Goal: Communication & Community: Answer question/provide support

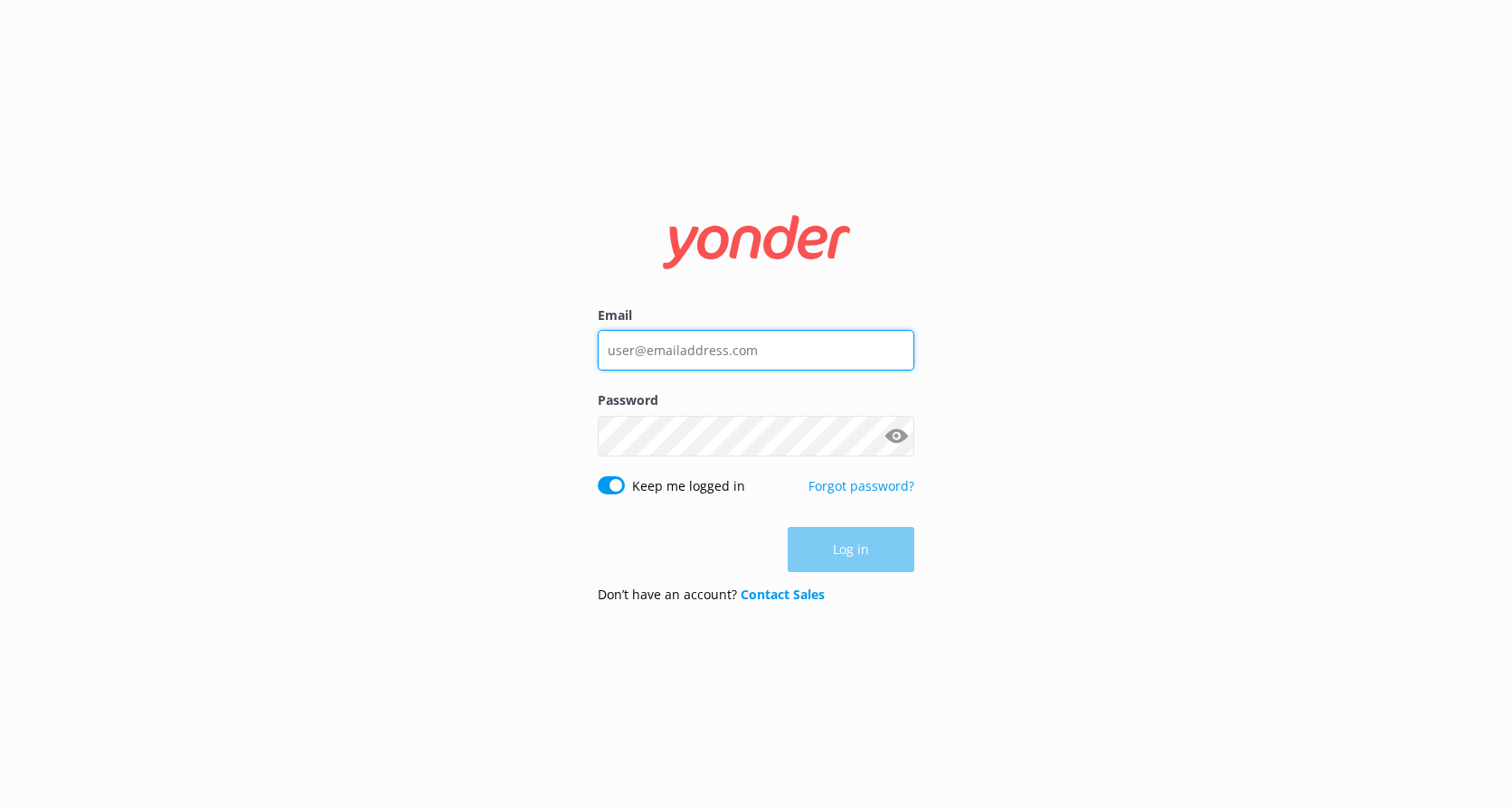
type input "[EMAIL_ADDRESS][DOMAIN_NAME]"
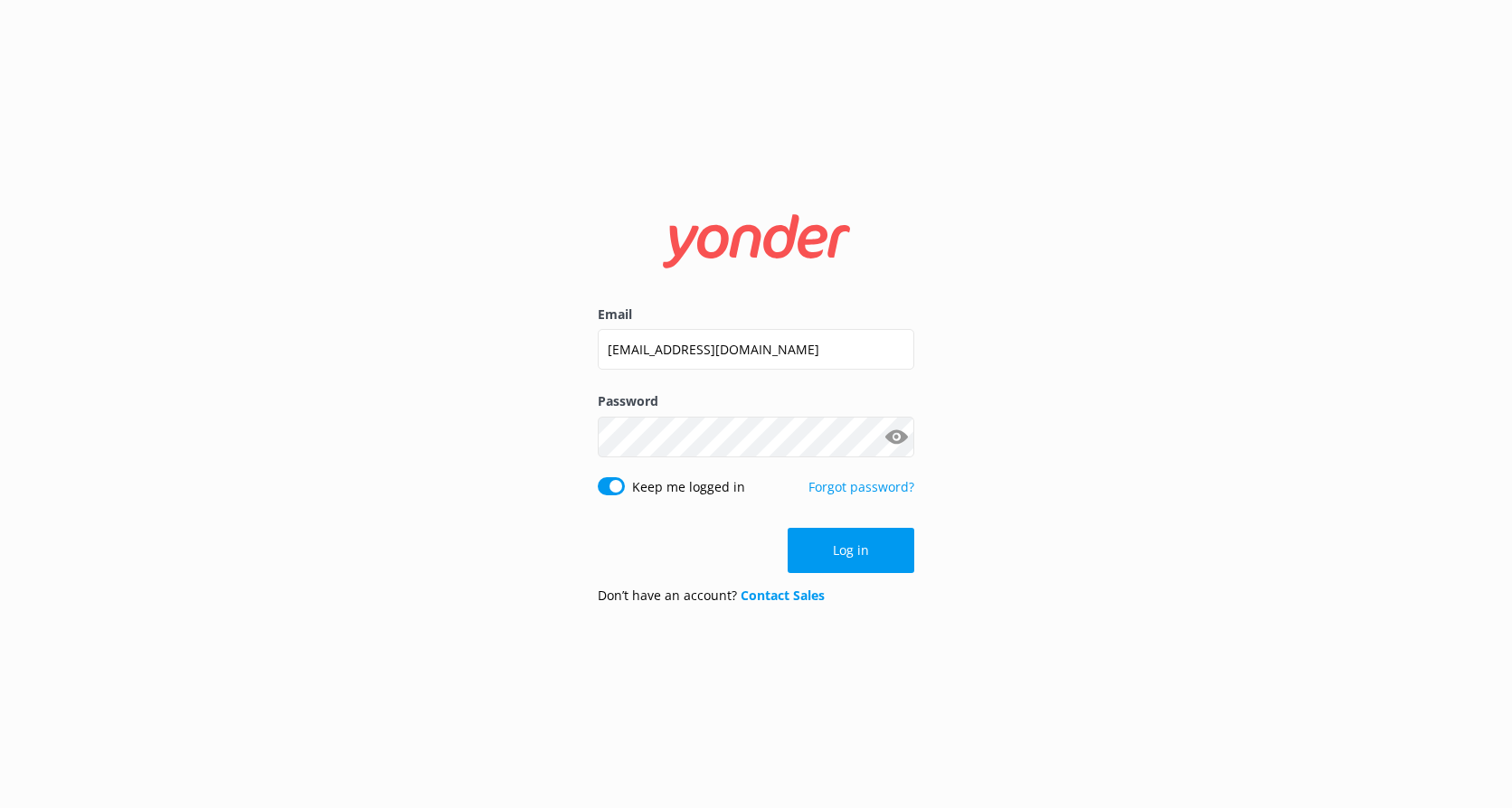
click at [849, 541] on div "Log in" at bounding box center [756, 551] width 316 height 45
click at [847, 562] on button "Log in" at bounding box center [850, 551] width 126 height 45
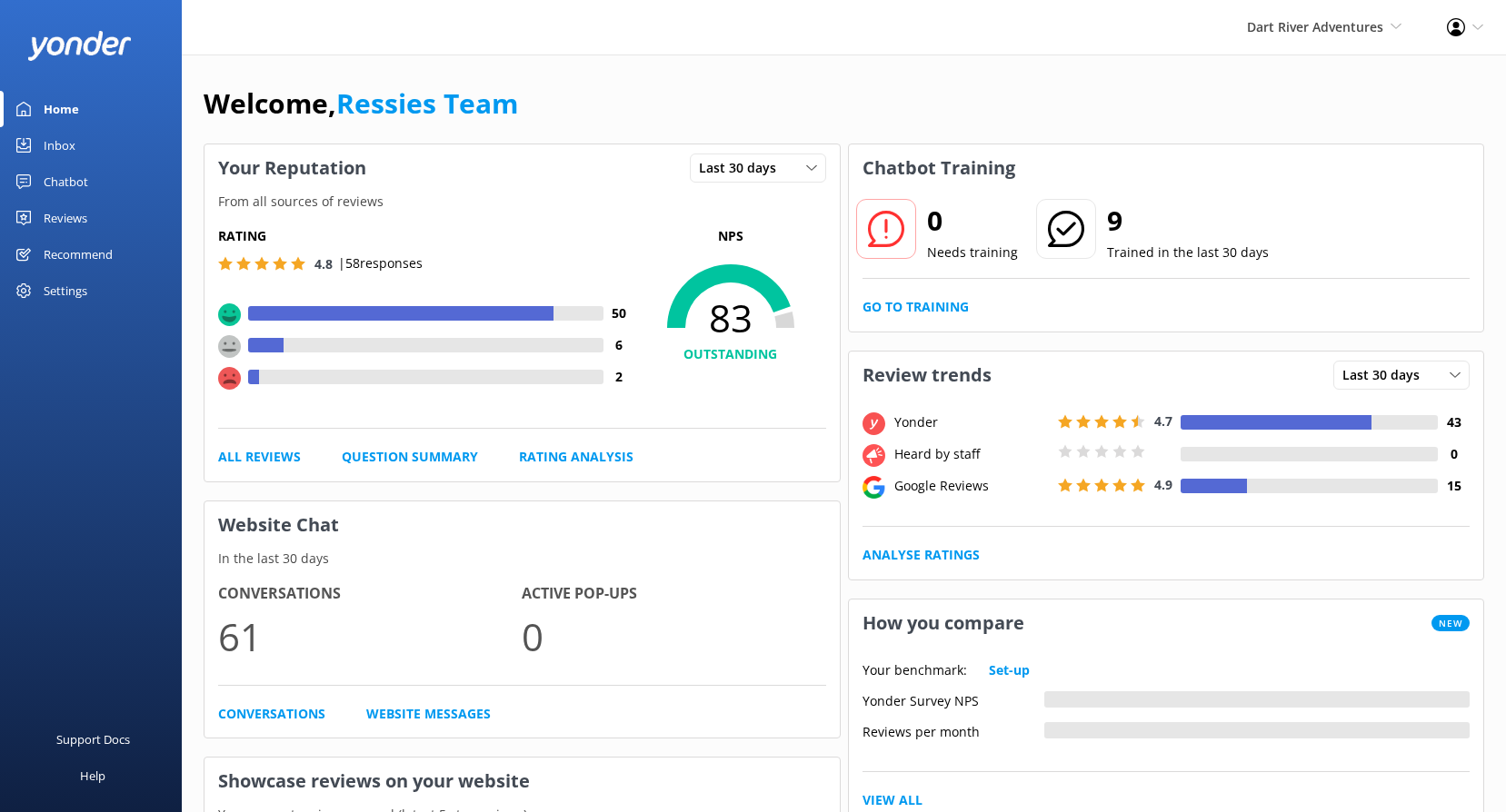
click at [53, 148] on div "Inbox" at bounding box center [59, 145] width 32 height 37
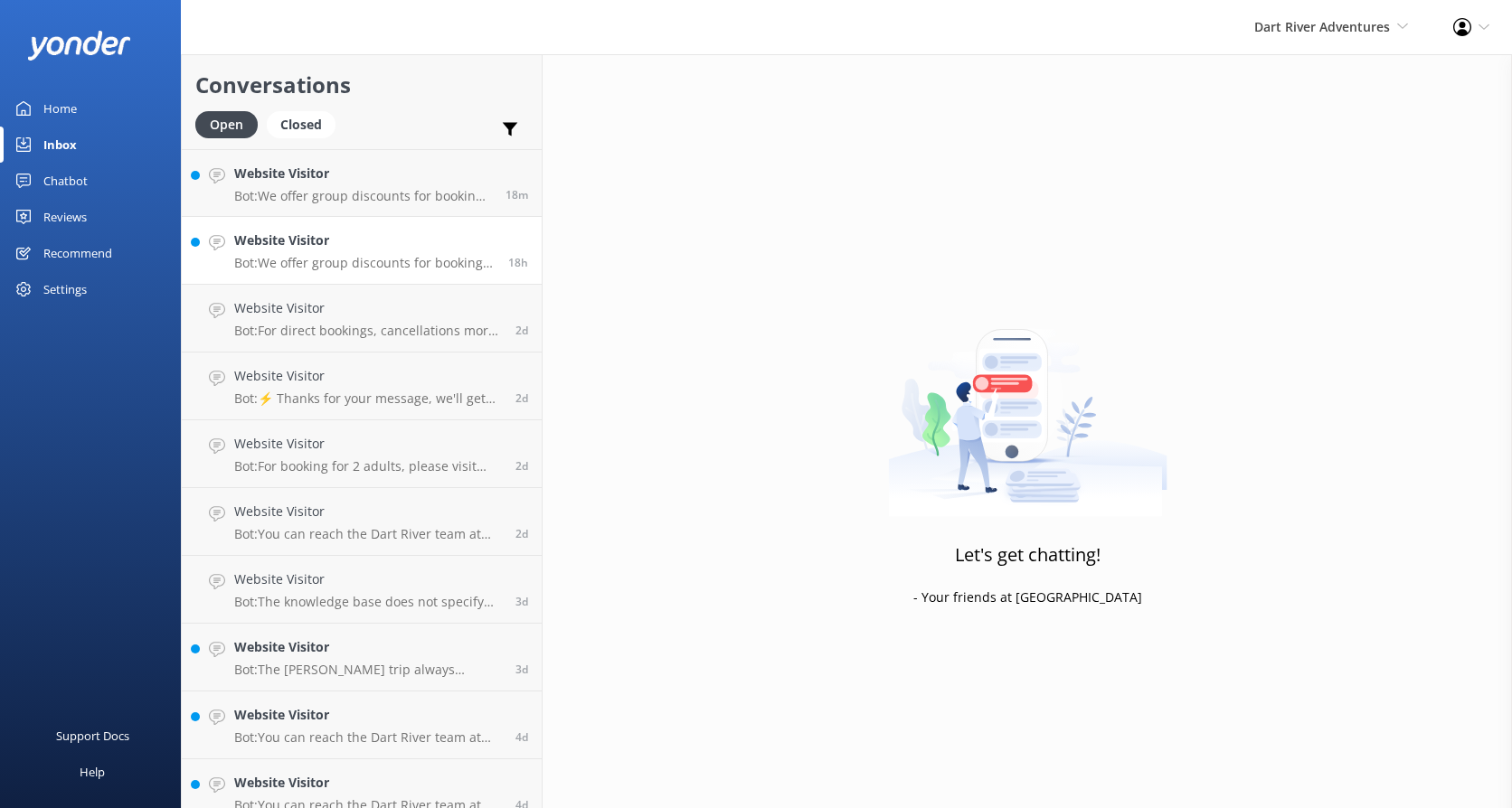
click at [335, 245] on h4 "Website Visitor" at bounding box center [364, 240] width 260 height 20
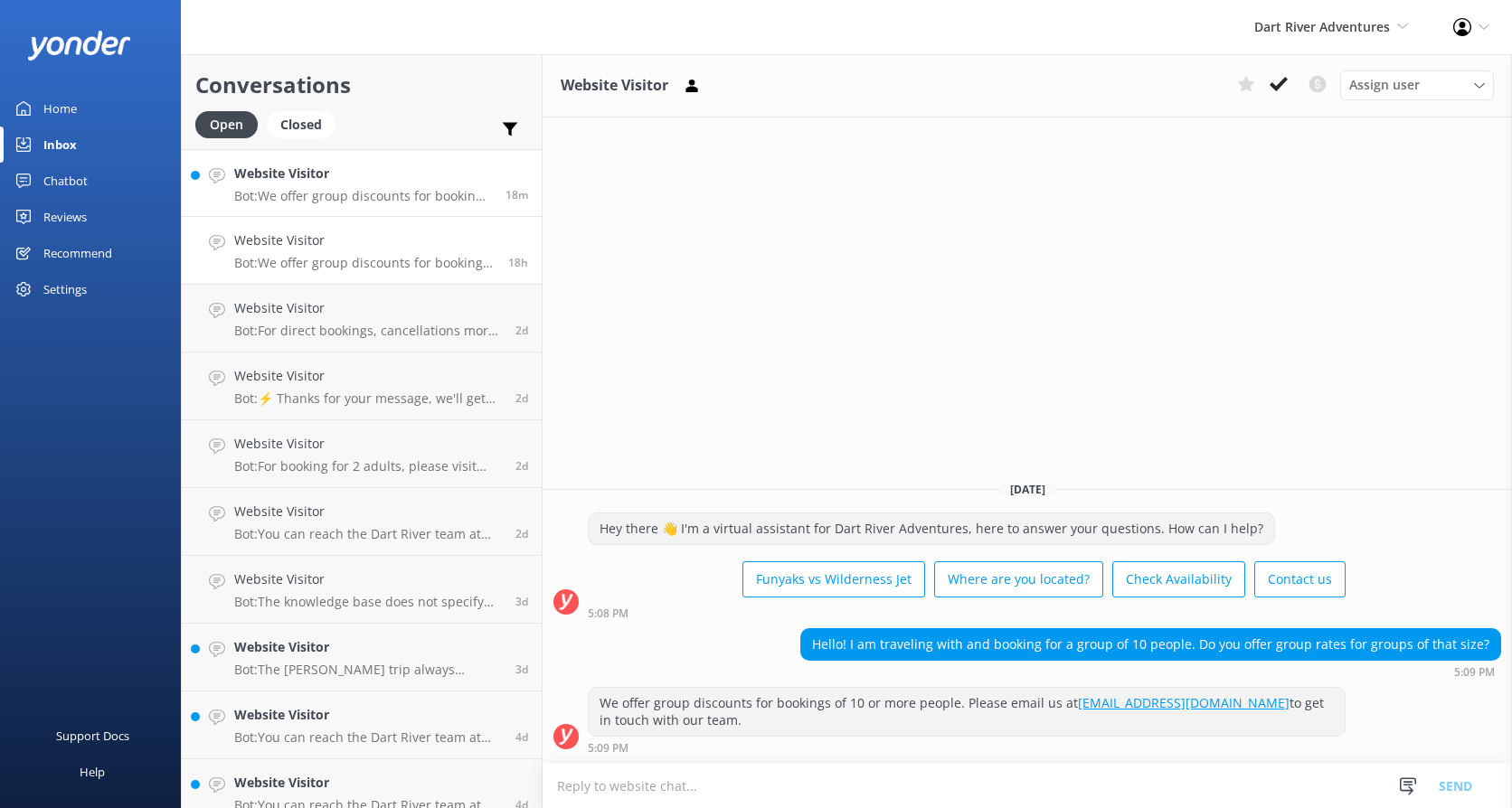
click at [377, 175] on h4 "Website Visitor" at bounding box center [363, 173] width 258 height 20
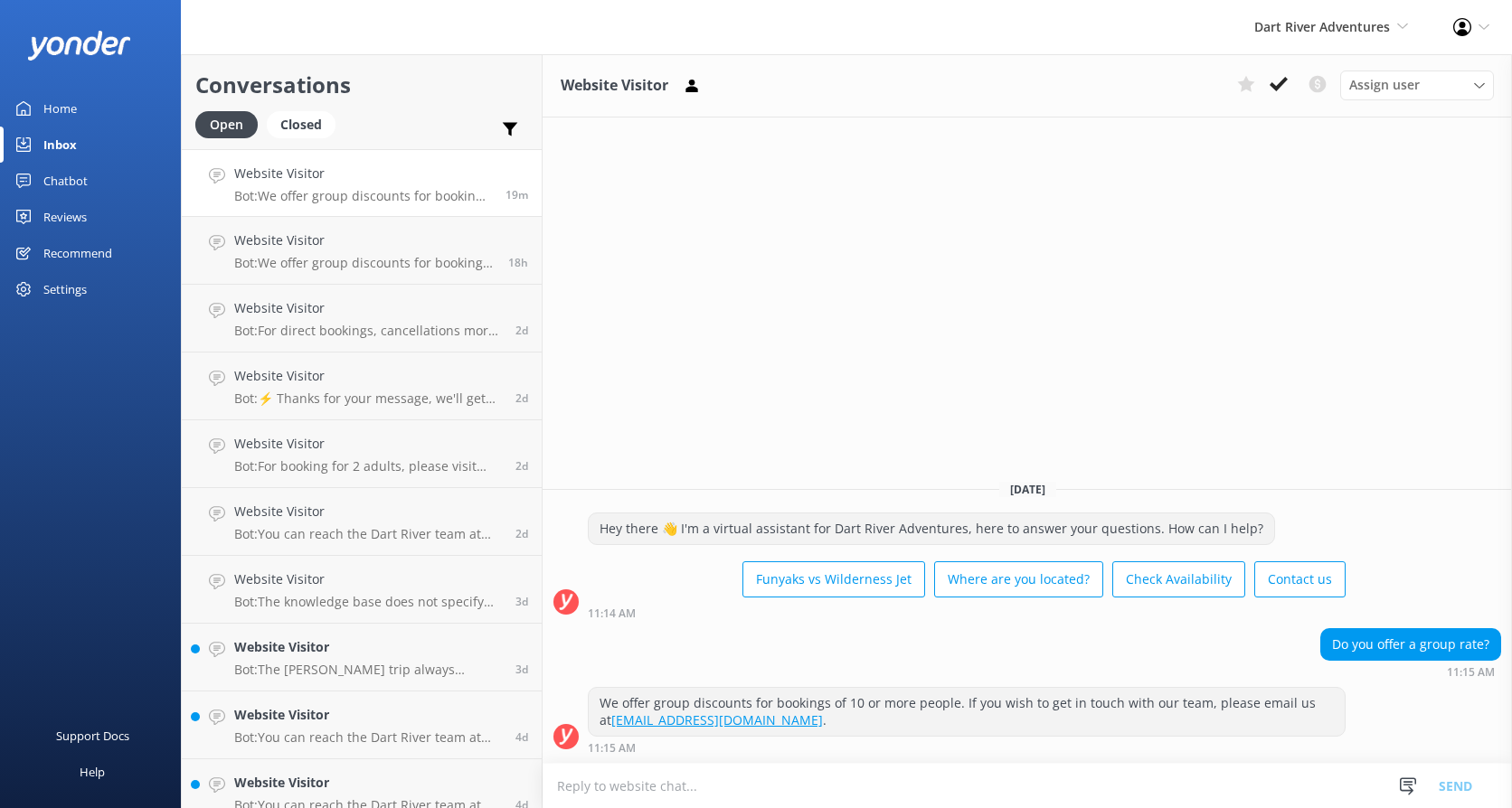
click at [1077, 711] on div "We offer group discounts for bookings of 10 or more people. If you wish to get …" at bounding box center [967, 712] width 756 height 48
click at [356, 254] on div "Website Visitor Bot: We offer group discounts for bookings of 10 or more people…" at bounding box center [364, 251] width 260 height 40
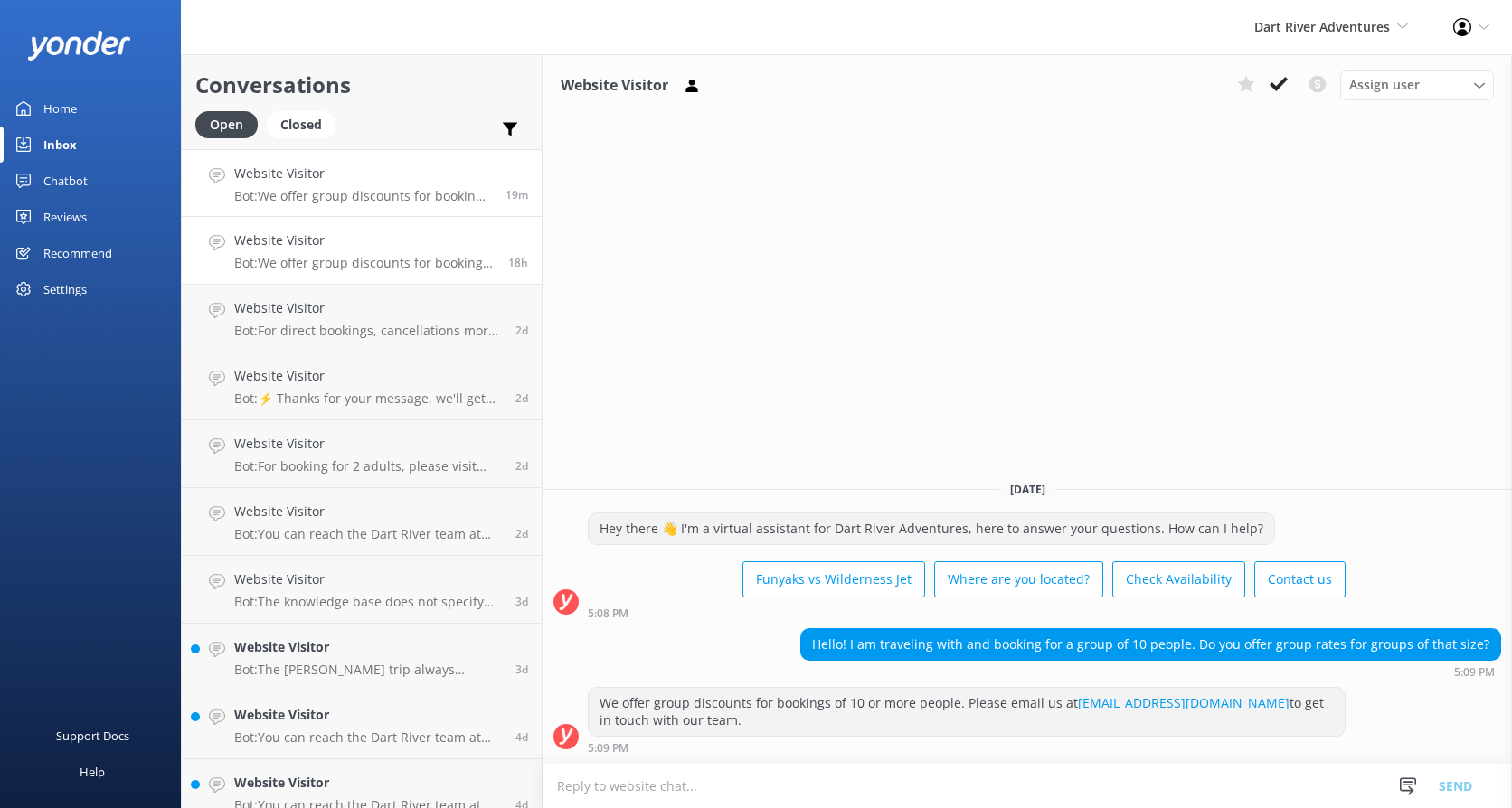
click at [375, 192] on p "Bot: We offer group discounts for bookings of 10 or more people. If you wish to…" at bounding box center [363, 195] width 258 height 16
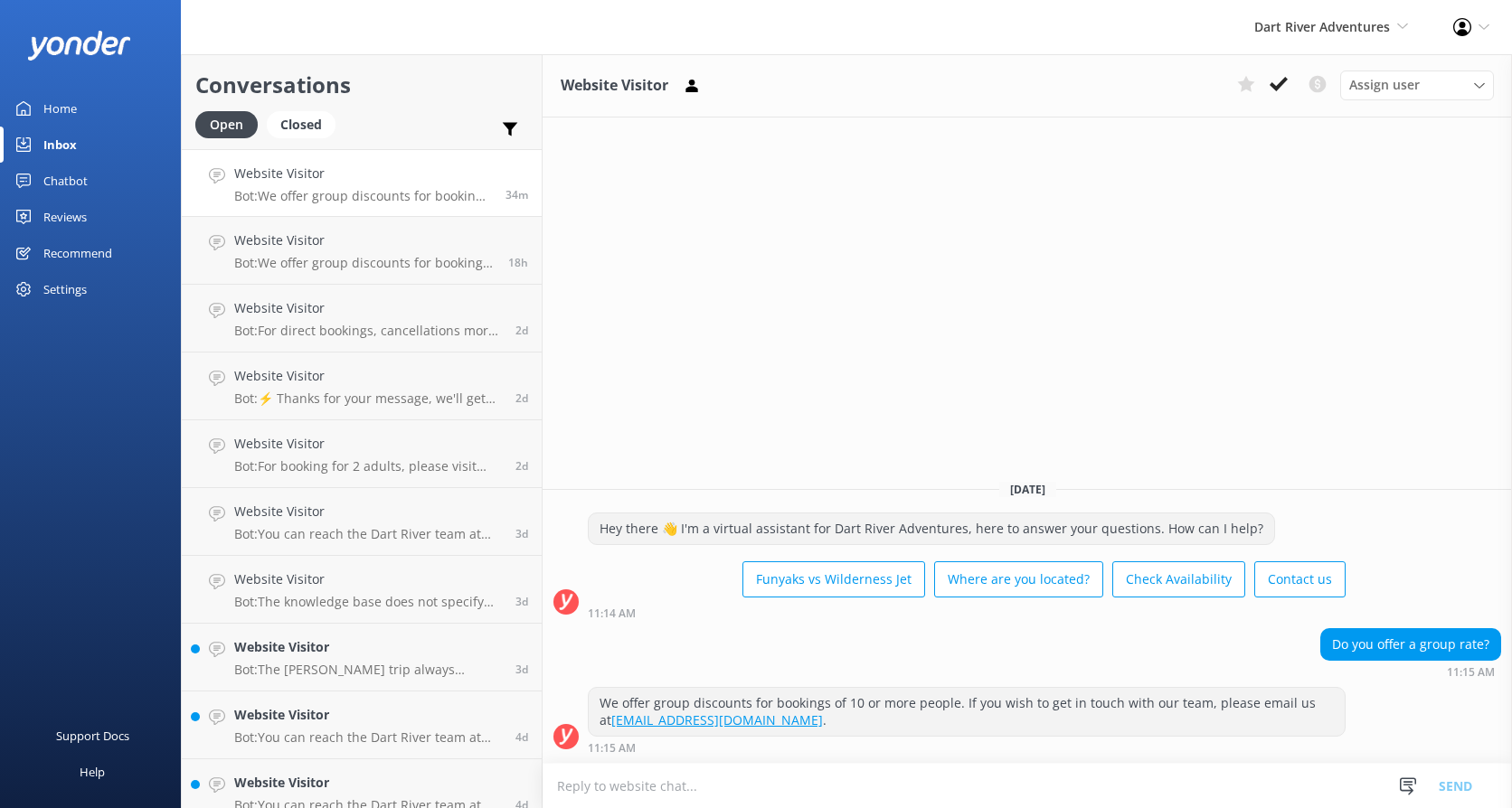
click at [1040, 361] on div "Website Visitor Assign user [PERSON_NAME] [PERSON_NAME] [PERSON_NAME] [PERSON_N…" at bounding box center [1027, 431] width 969 height 754
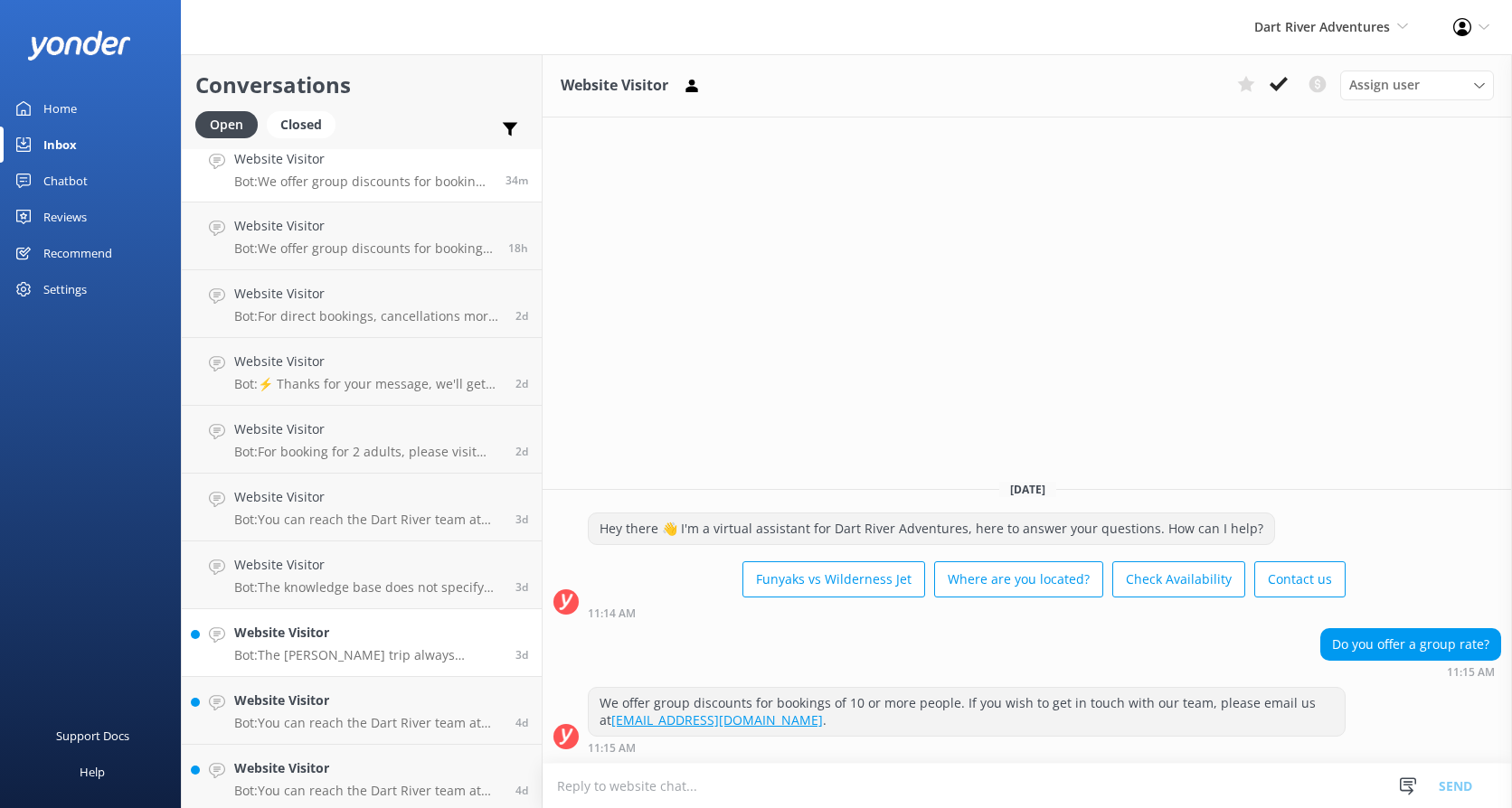
scroll to position [19, 0]
click at [419, 766] on h4 "Website Visitor" at bounding box center [368, 763] width 268 height 20
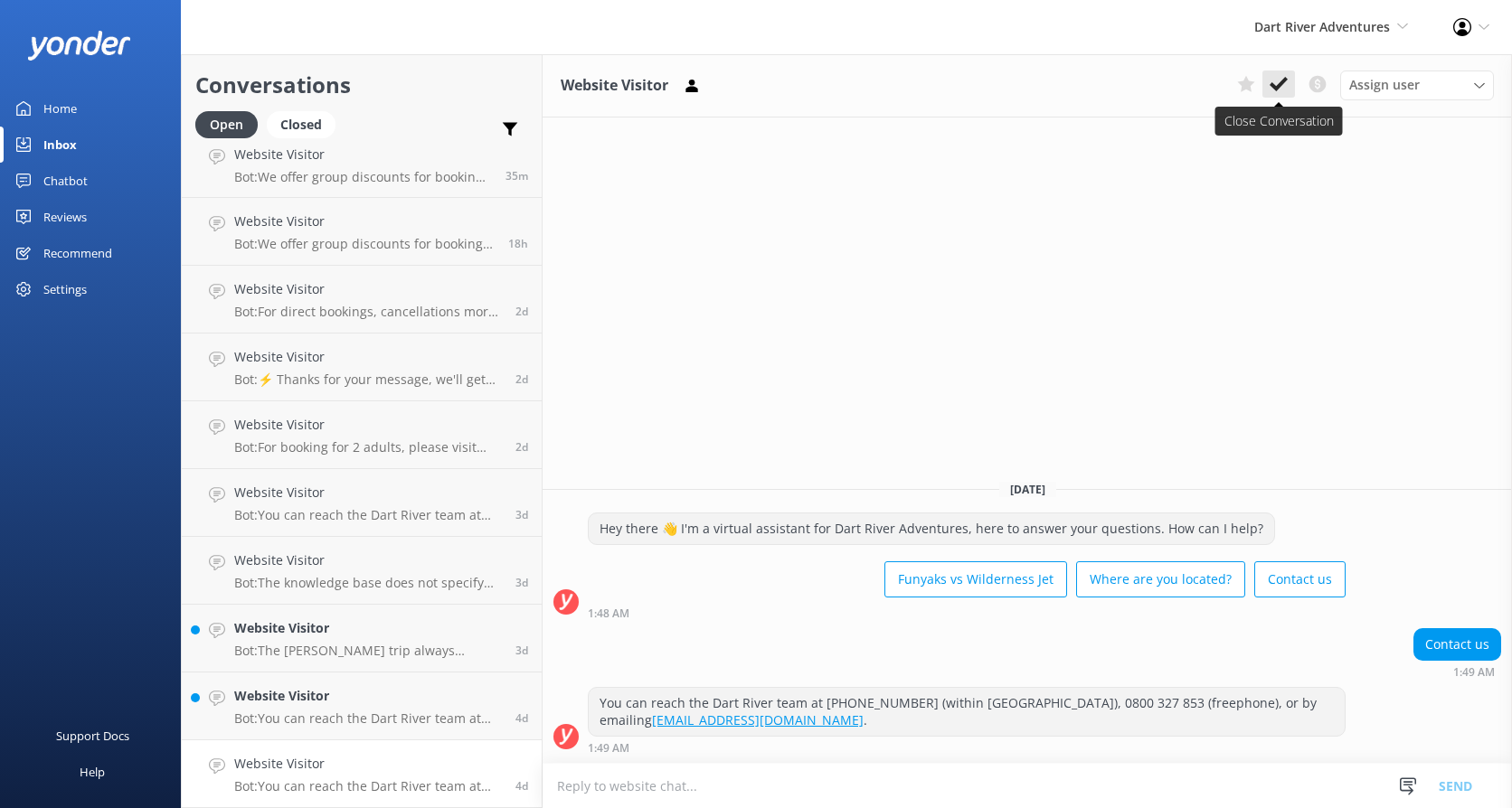
click at [1286, 87] on icon at bounding box center [1278, 83] width 18 height 18
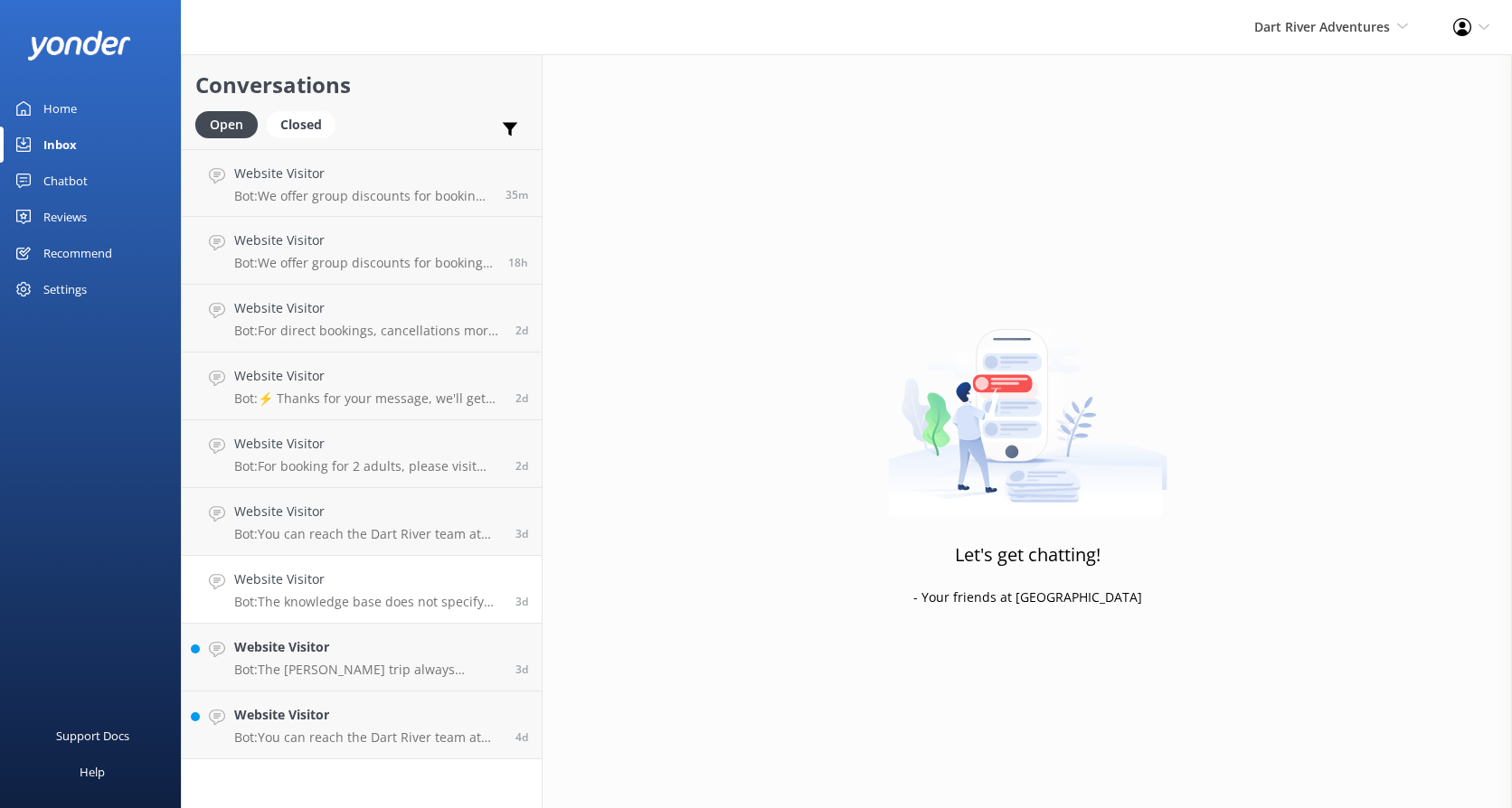
drag, startPoint x: 336, startPoint y: 743, endPoint x: 492, endPoint y: 615, distance: 201.8
click at [337, 743] on p "Bot: You can reach the Dart River team at [PHONE_NUMBER] (within [GEOGRAPHIC_DA…" at bounding box center [368, 737] width 268 height 16
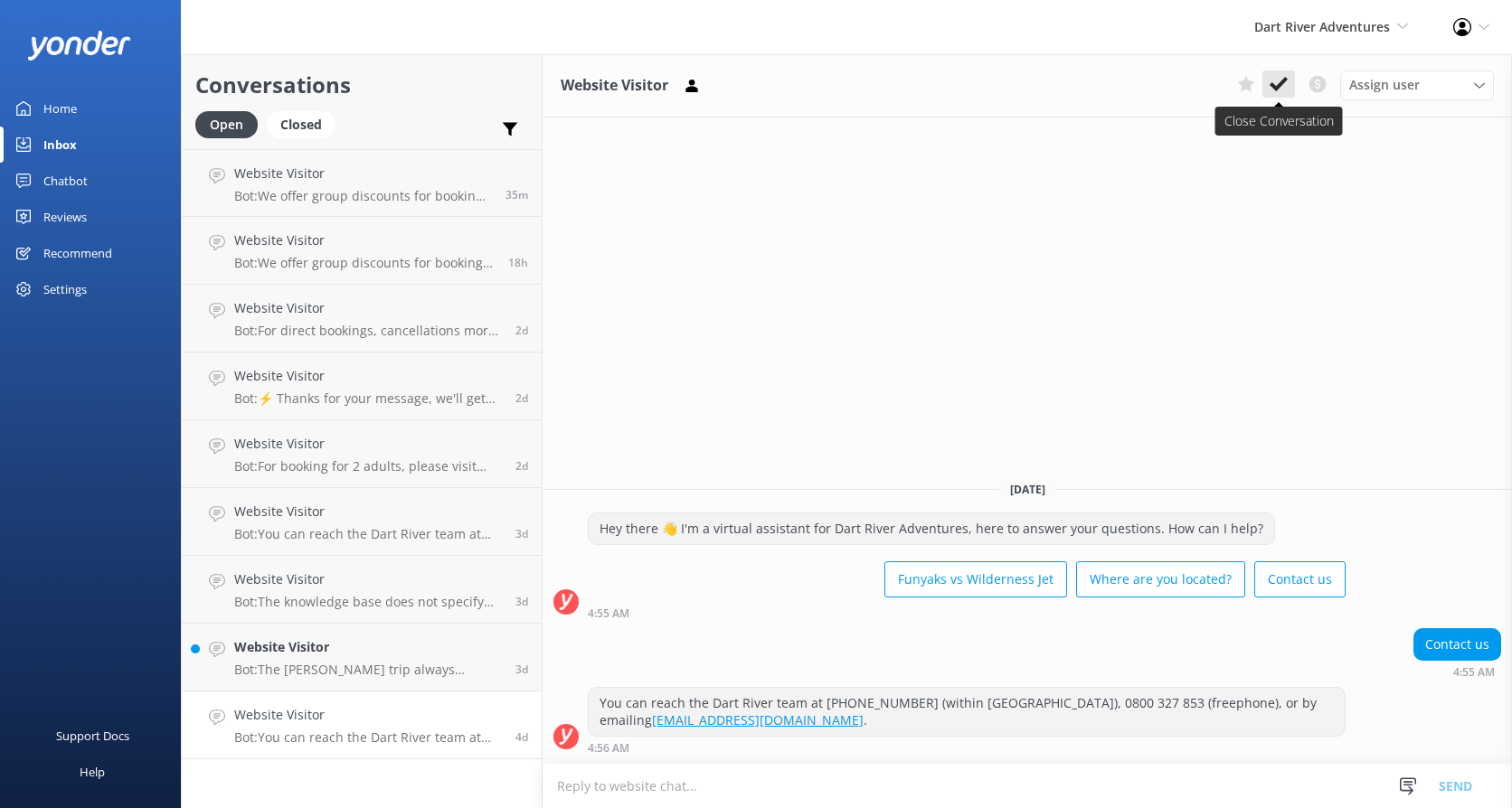
click at [1278, 79] on icon at bounding box center [1278, 83] width 18 height 18
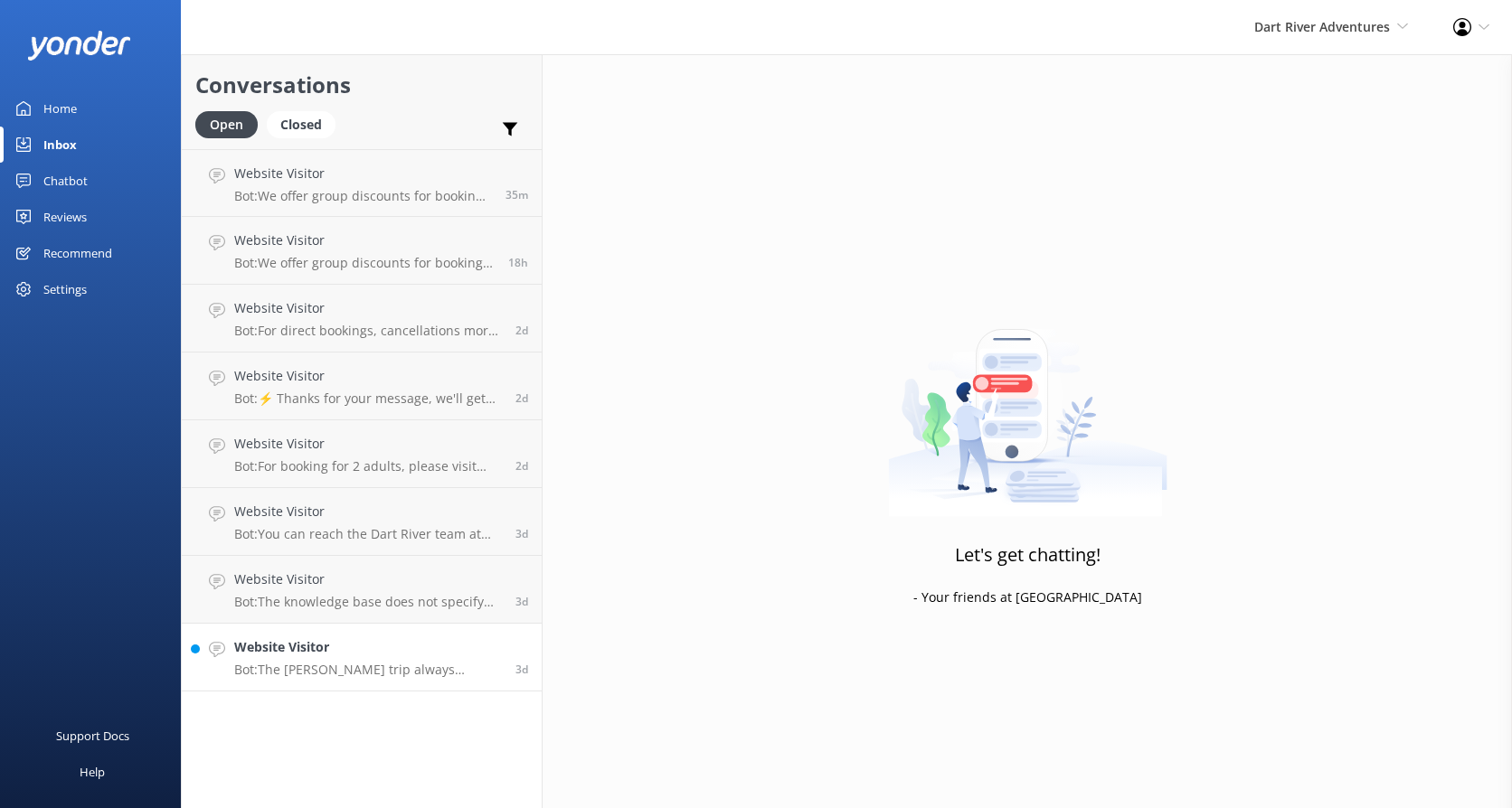
click at [303, 657] on h4 "Website Visitor" at bounding box center [368, 647] width 268 height 20
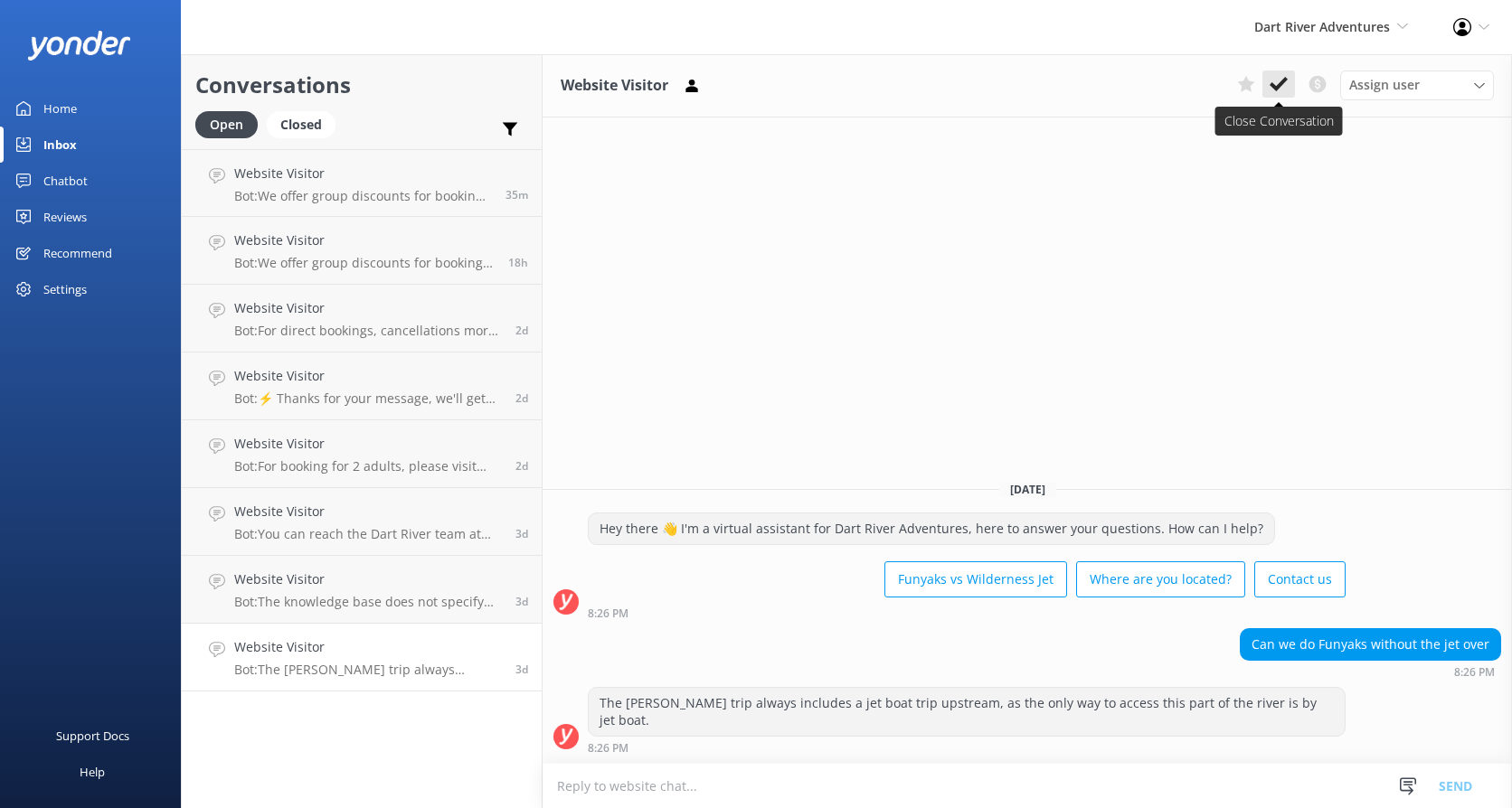
click at [1285, 86] on icon at bounding box center [1278, 83] width 18 height 18
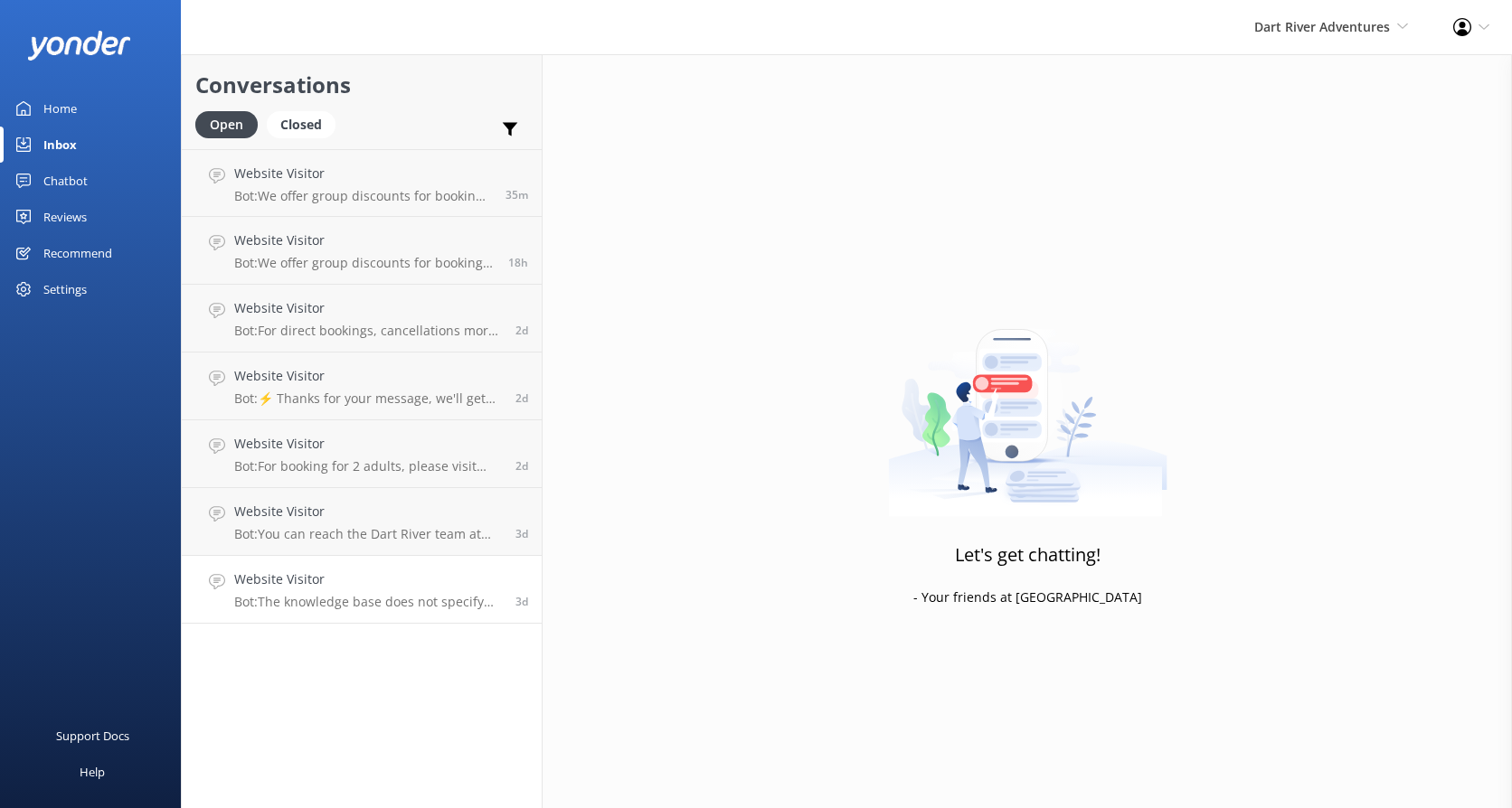
click at [362, 584] on h4 "Website Visitor" at bounding box center [368, 579] width 268 height 20
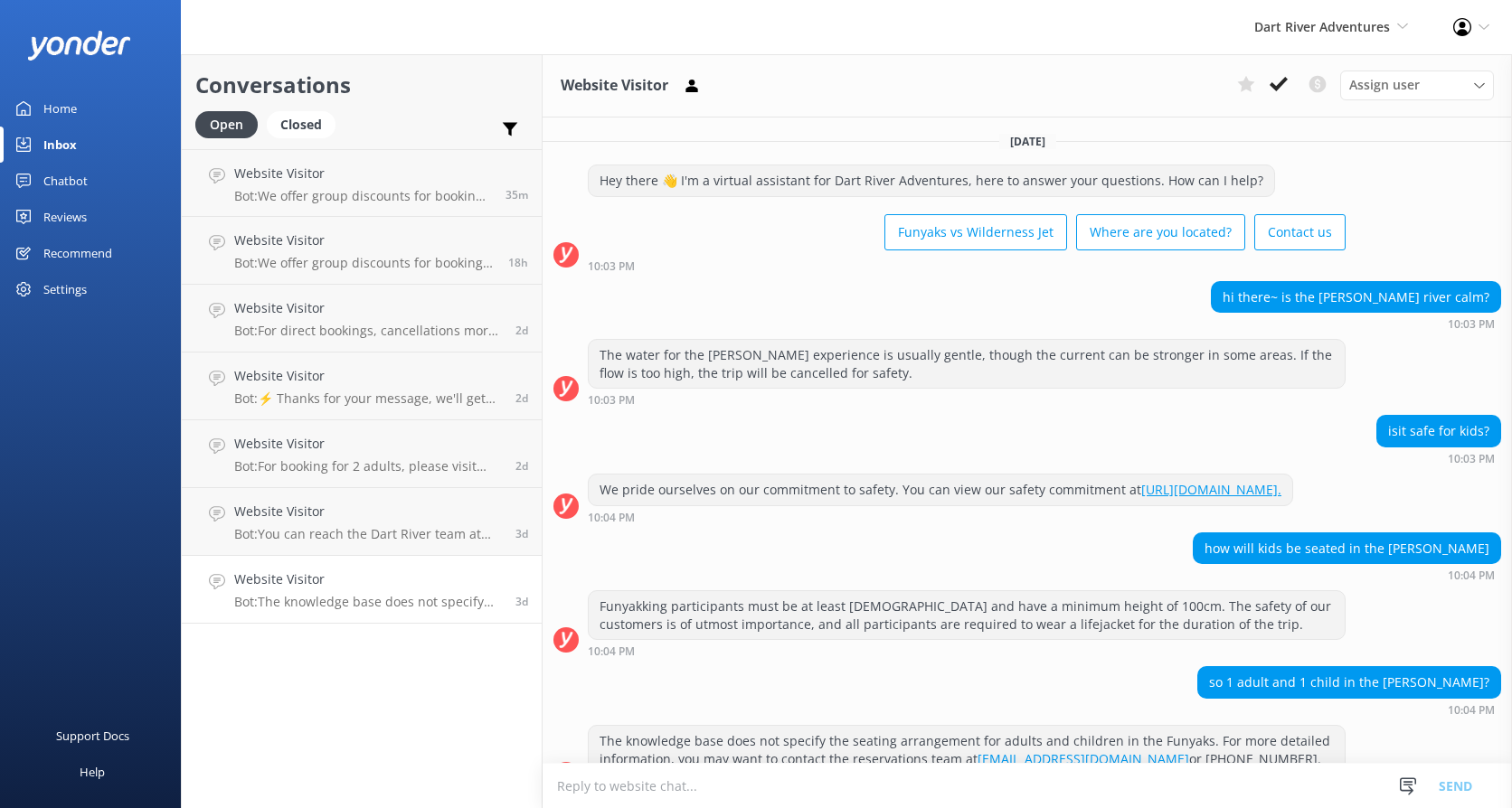
scroll to position [56, 0]
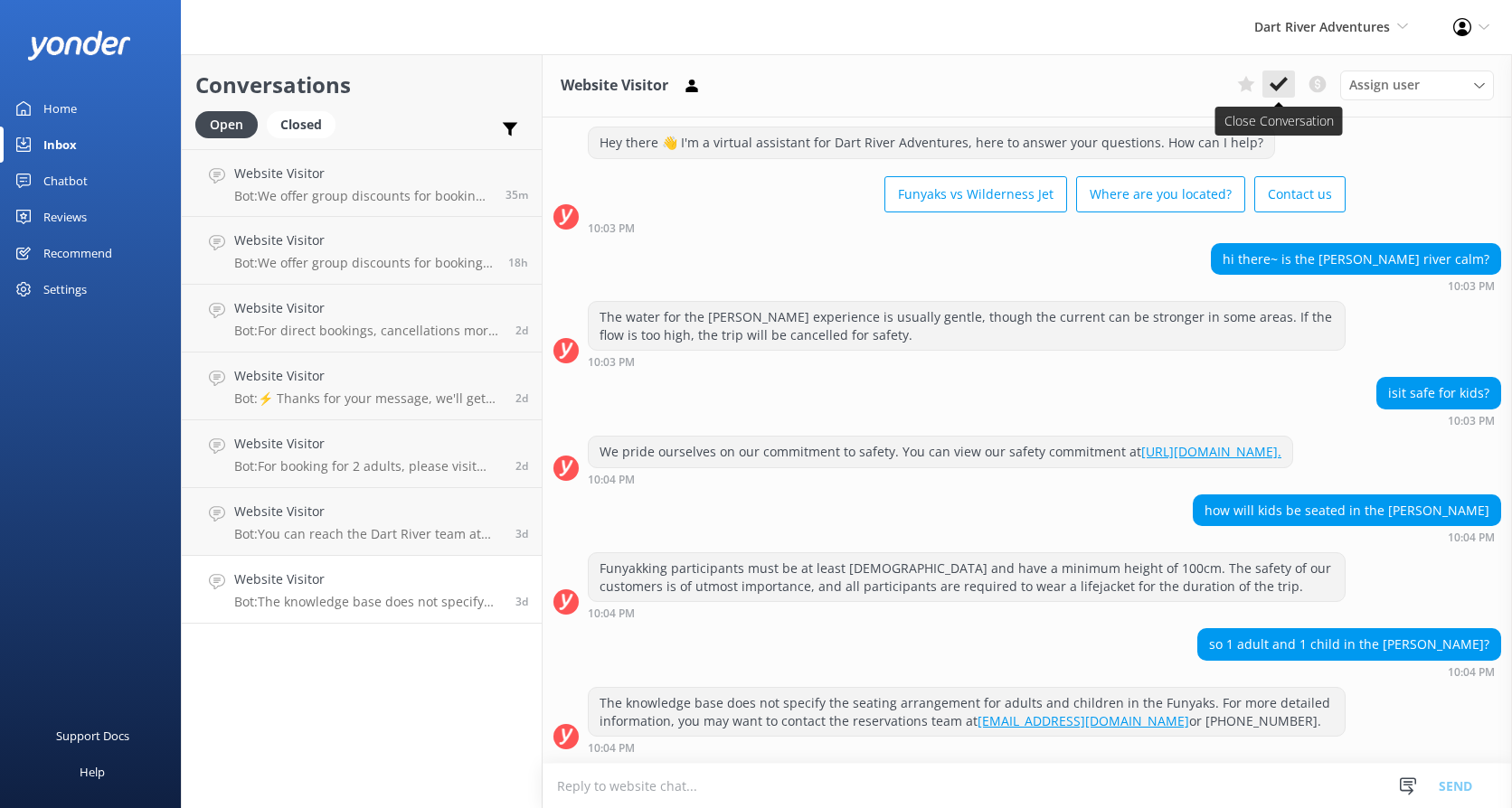
click at [1272, 79] on icon at bounding box center [1278, 83] width 18 height 18
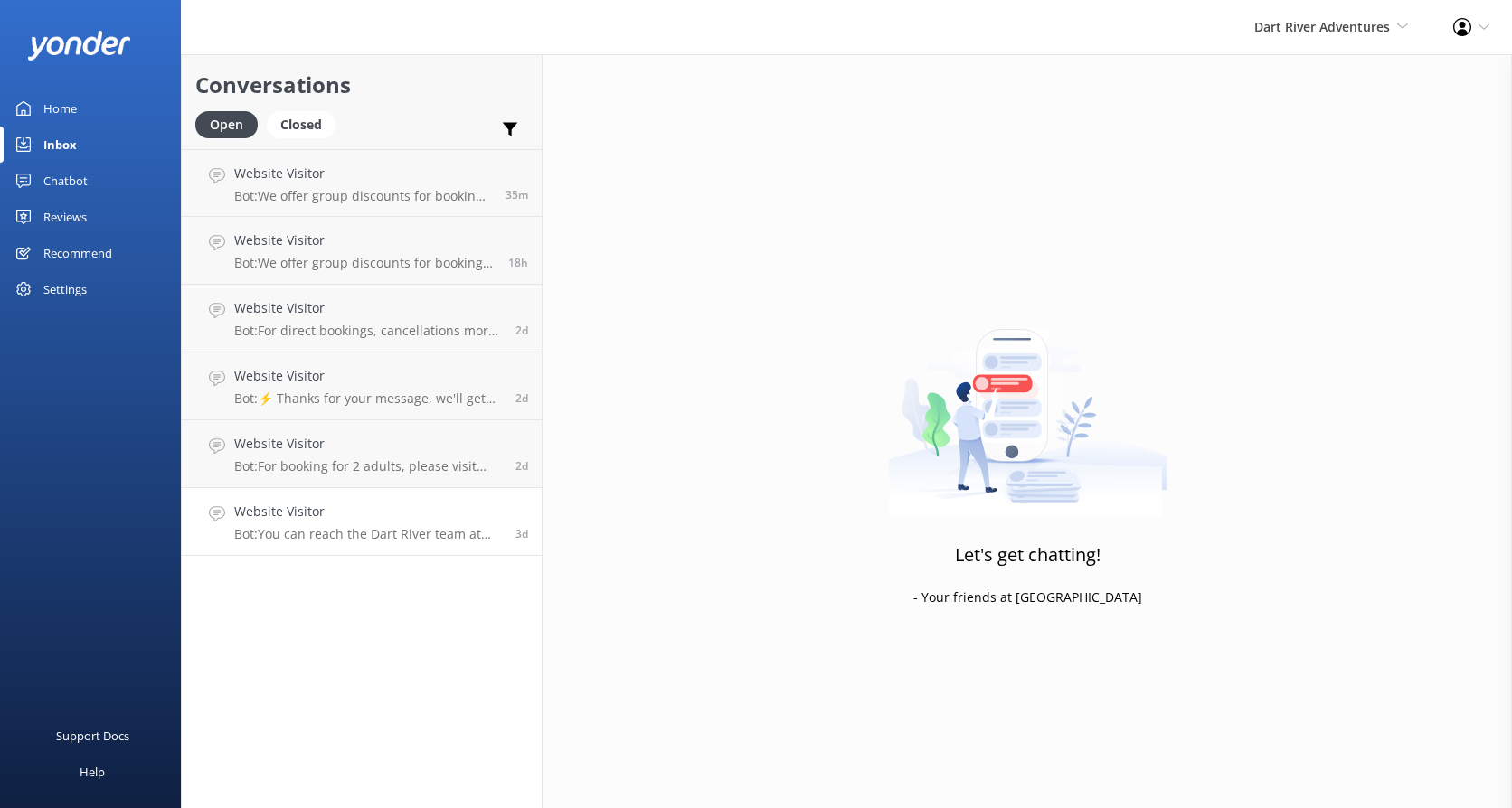
click at [400, 523] on div "Website Visitor Bot: You can reach the Dart River team at [PHONE_NUMBER] (withi…" at bounding box center [368, 522] width 268 height 40
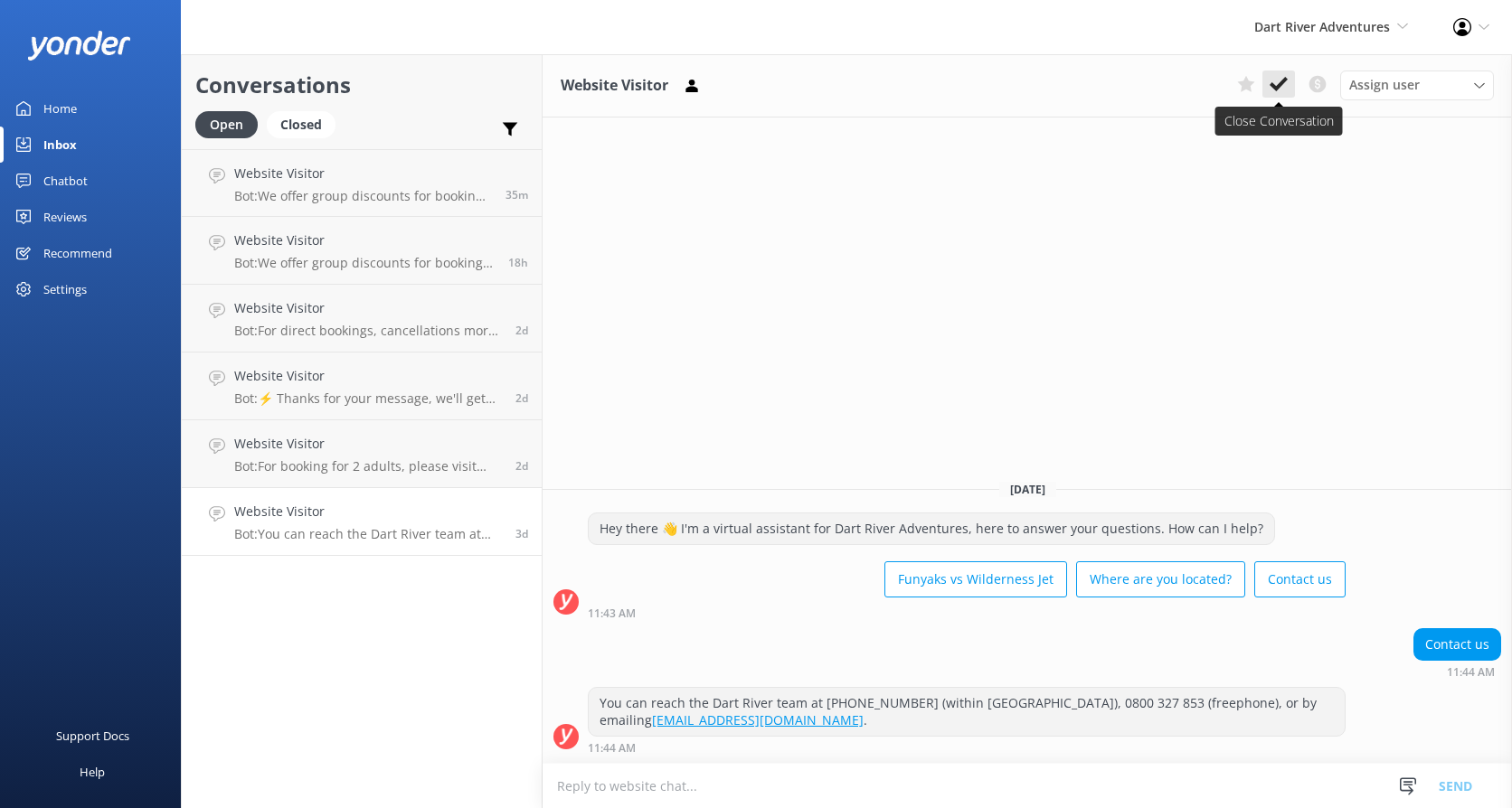
click at [1268, 83] on button at bounding box center [1279, 83] width 33 height 27
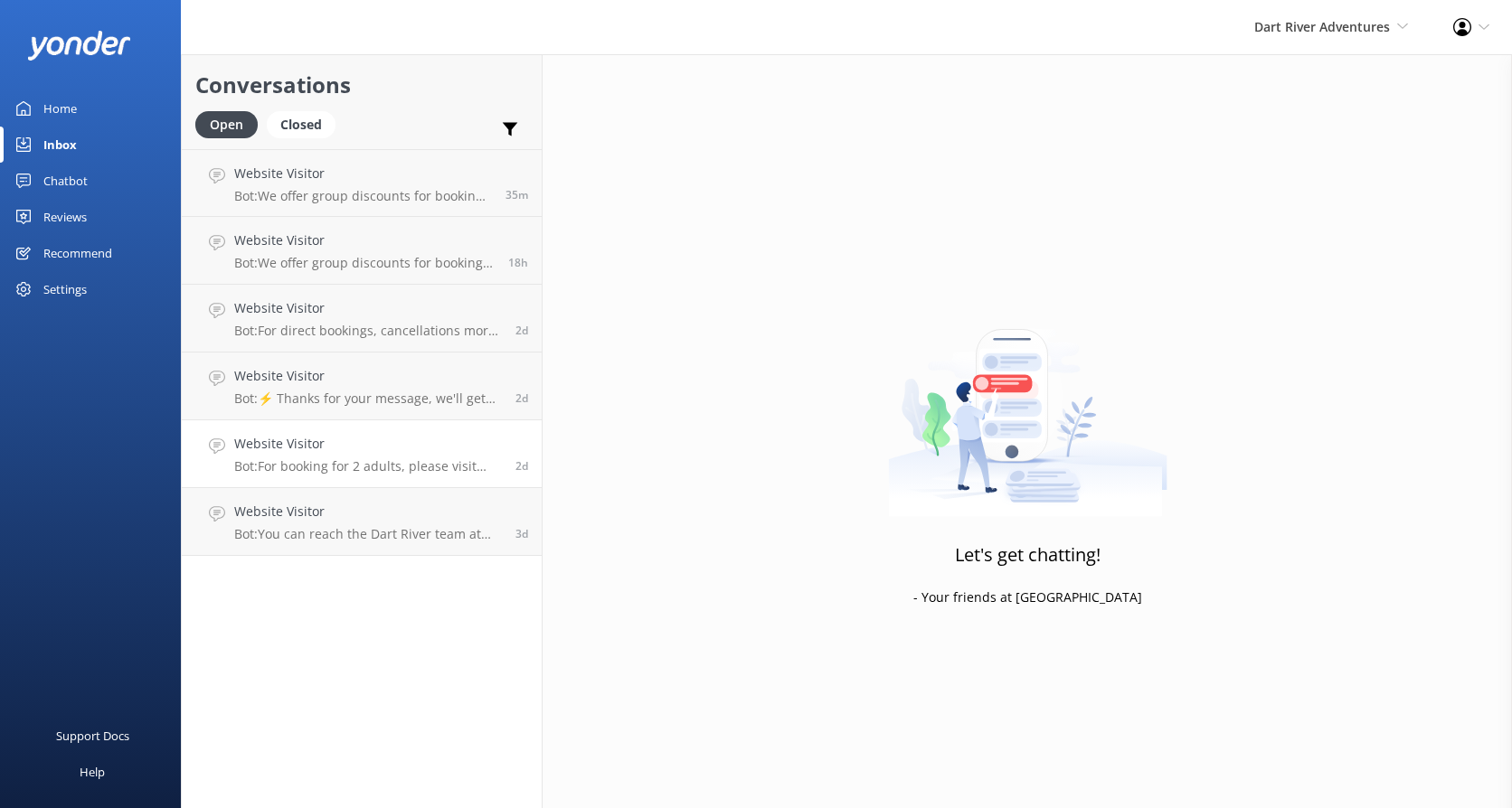
click at [317, 460] on p "Bot: For booking for 2 adults, please visit [URL][DOMAIN_NAME] to check availab…" at bounding box center [368, 466] width 268 height 16
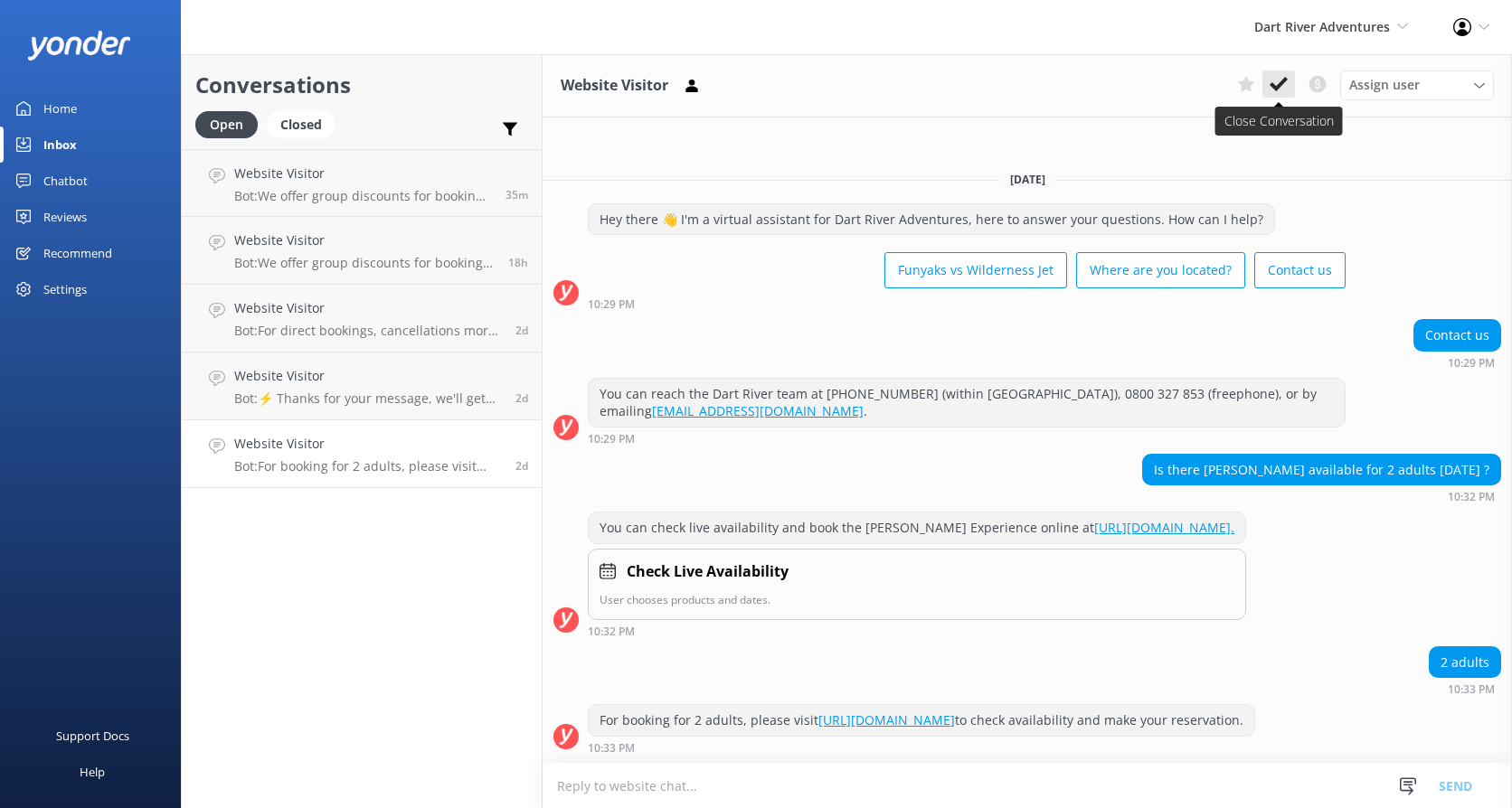
click at [1267, 89] on button at bounding box center [1279, 83] width 33 height 27
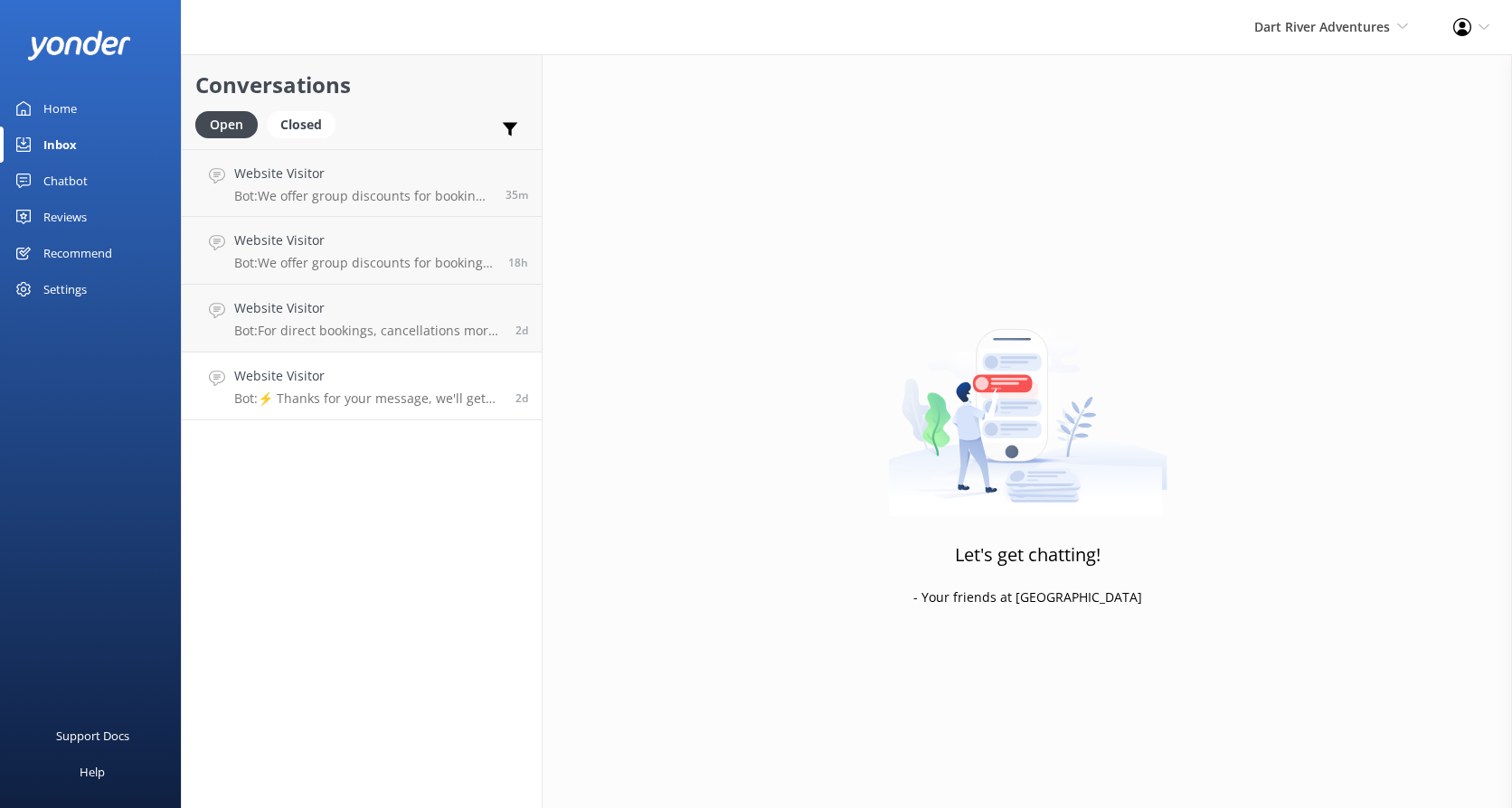
click at [327, 392] on p "Bot: ⚡ Thanks for your message, we'll get back to you as soon as we can. You're…" at bounding box center [368, 398] width 268 height 16
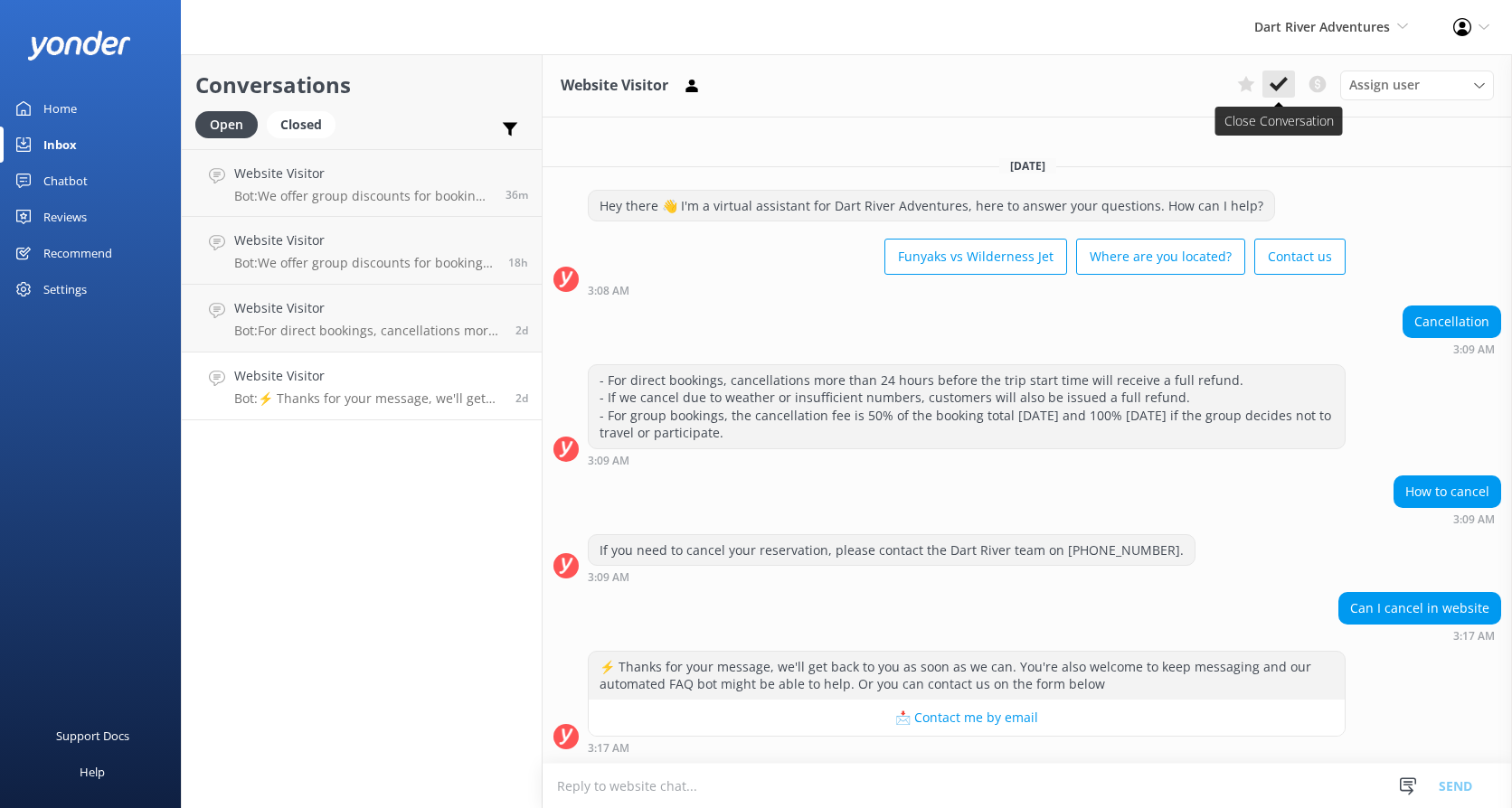
click at [1287, 75] on icon at bounding box center [1278, 83] width 18 height 18
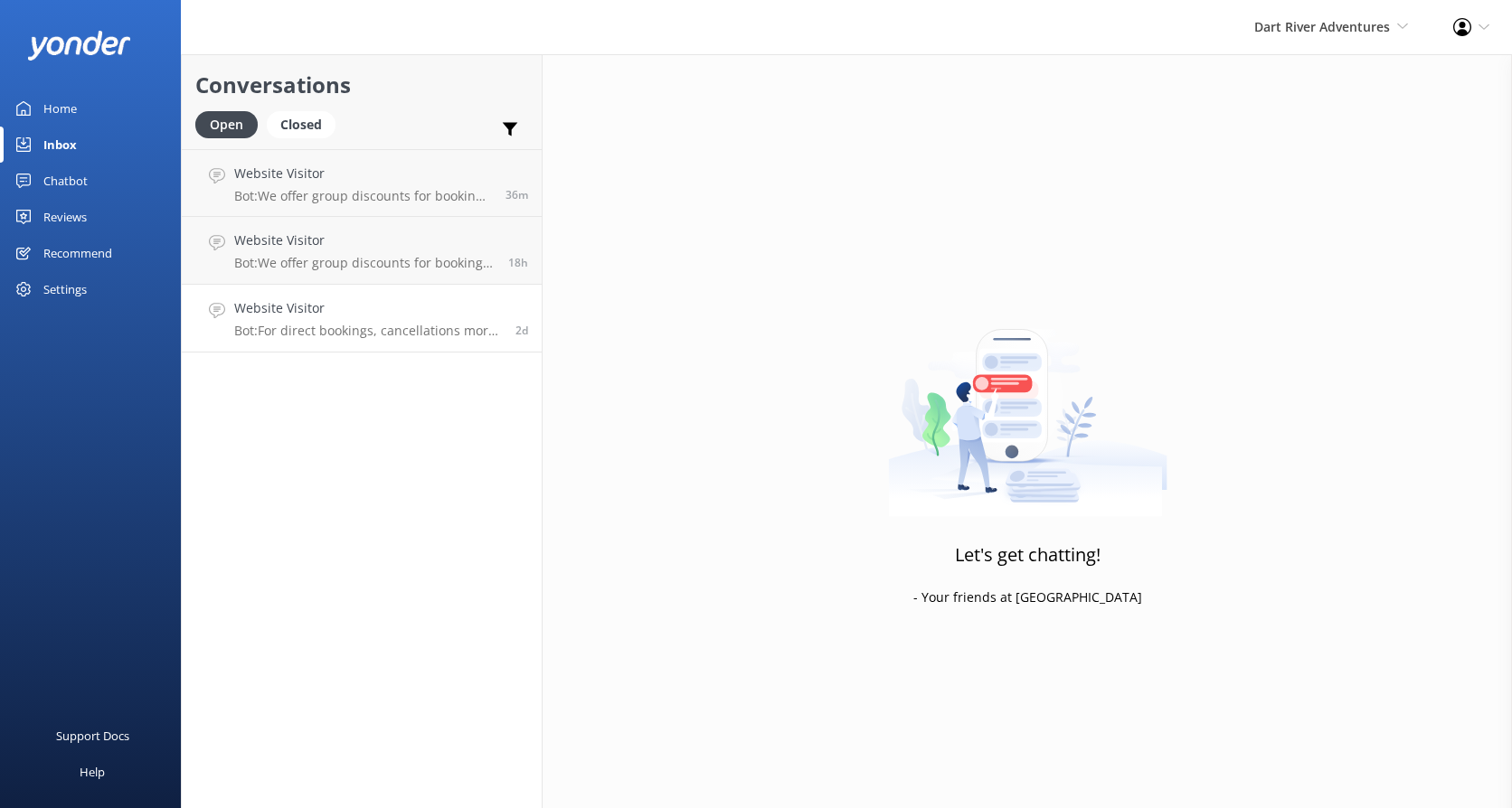
click at [286, 325] on p "Bot: For direct bookings, cancellations more than 24 hours before the trip star…" at bounding box center [368, 330] width 268 height 16
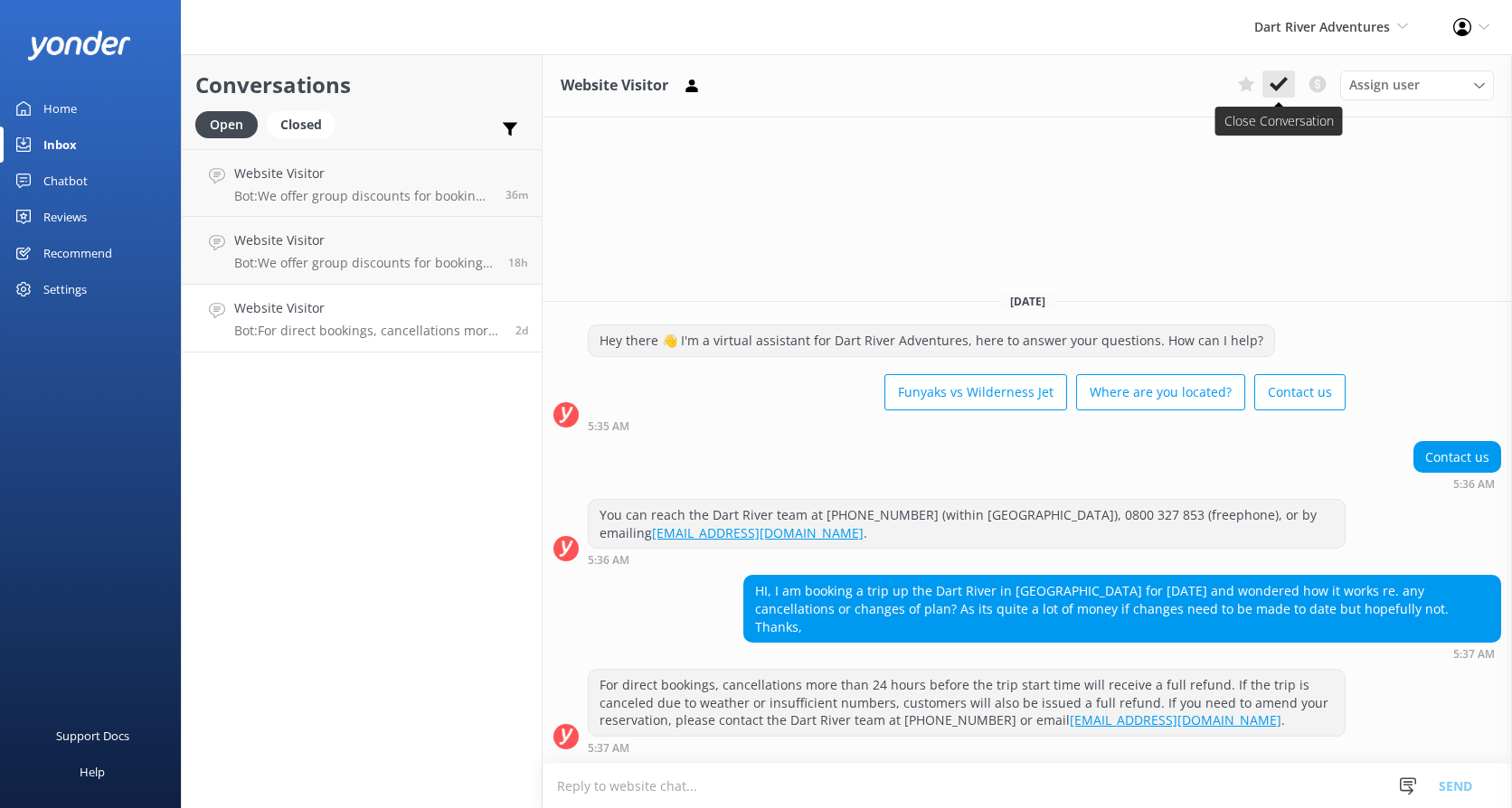
click at [1284, 81] on use at bounding box center [1278, 83] width 18 height 14
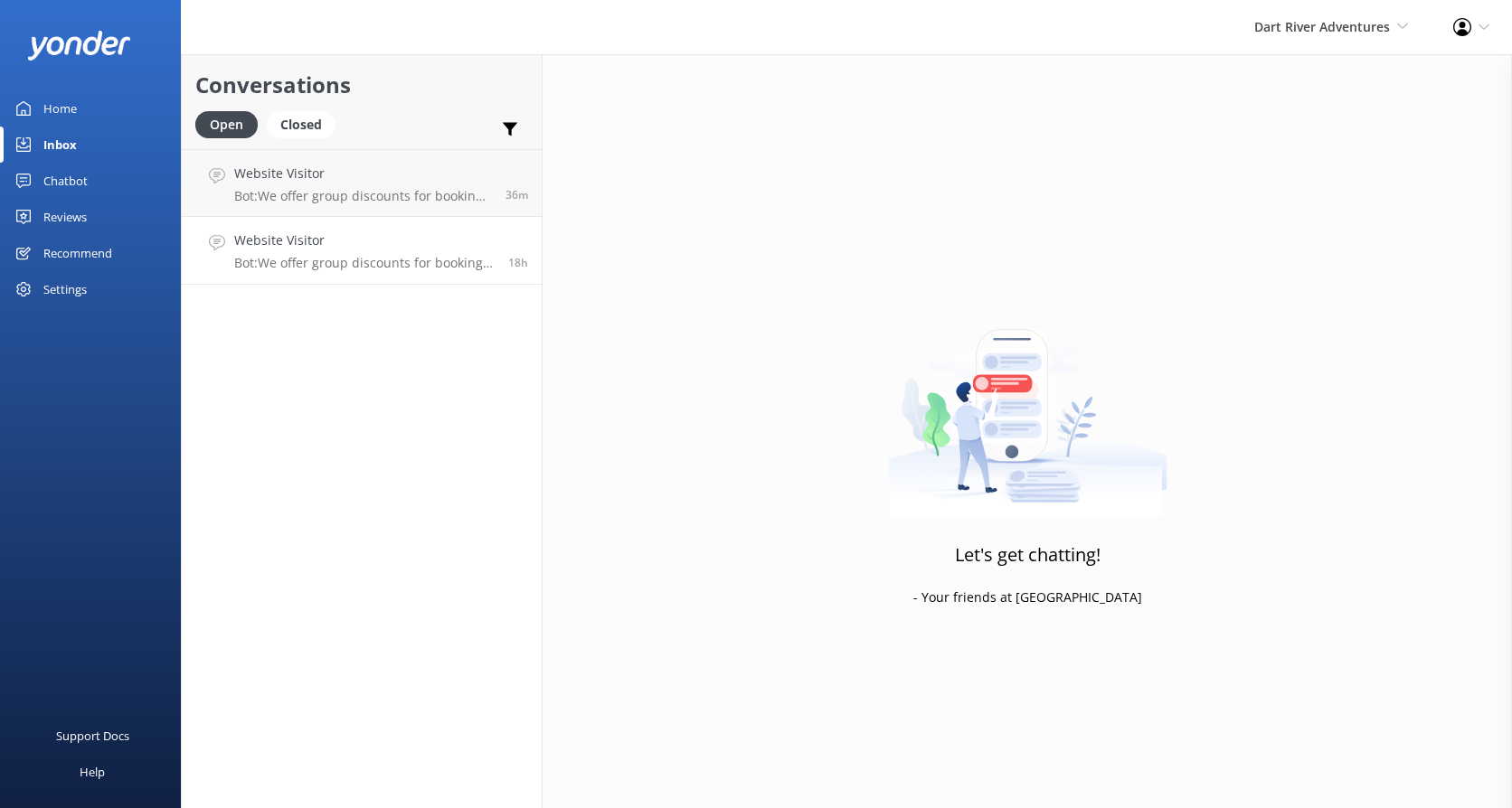
click at [368, 239] on h4 "Website Visitor" at bounding box center [364, 240] width 260 height 20
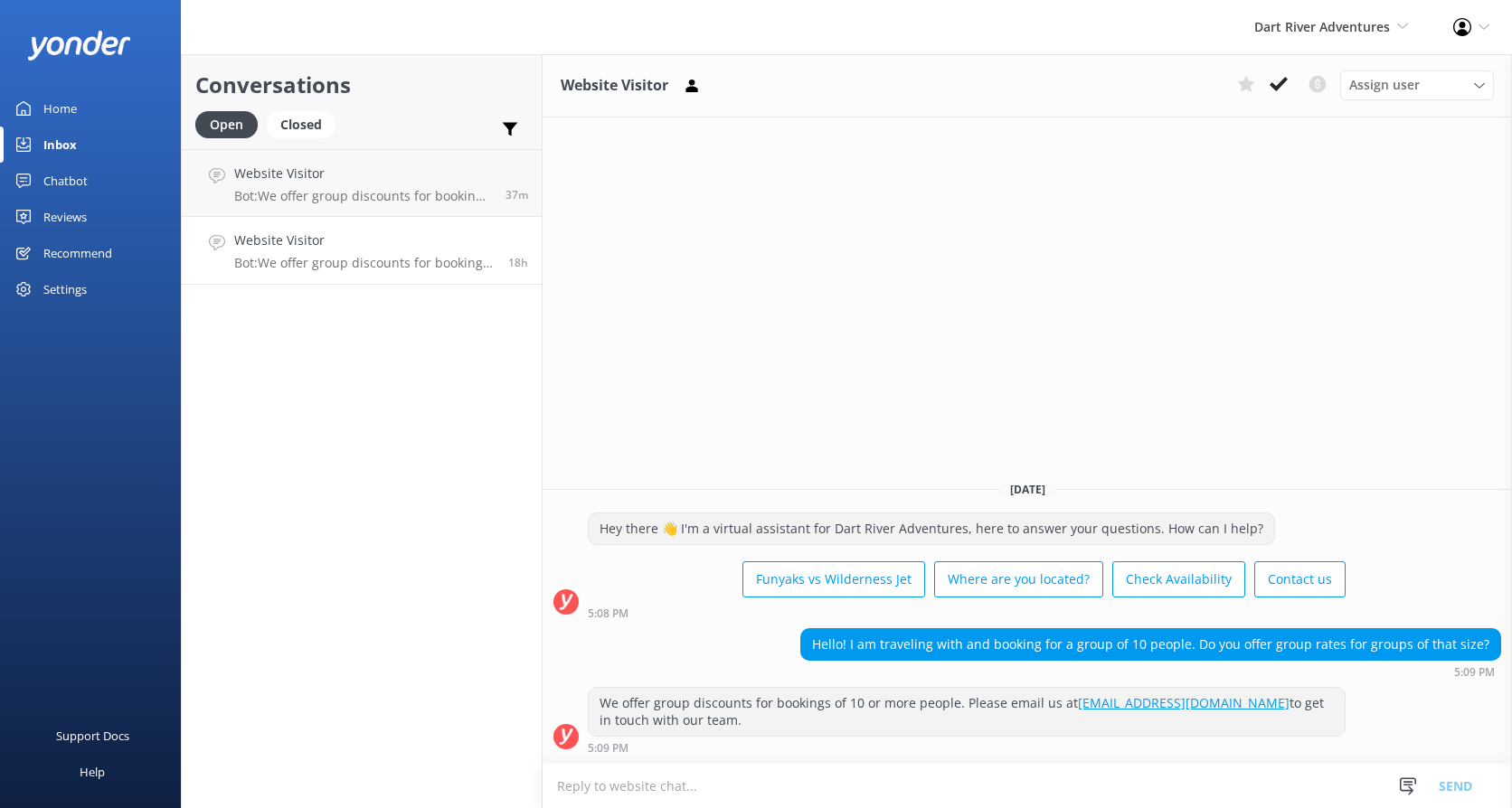
click at [1056, 780] on textarea at bounding box center [1027, 786] width 969 height 44
click at [424, 237] on h4 "Website Visitor" at bounding box center [364, 240] width 260 height 20
click at [749, 778] on textarea at bounding box center [1027, 786] width 969 height 44
click at [1273, 93] on icon at bounding box center [1278, 83] width 18 height 18
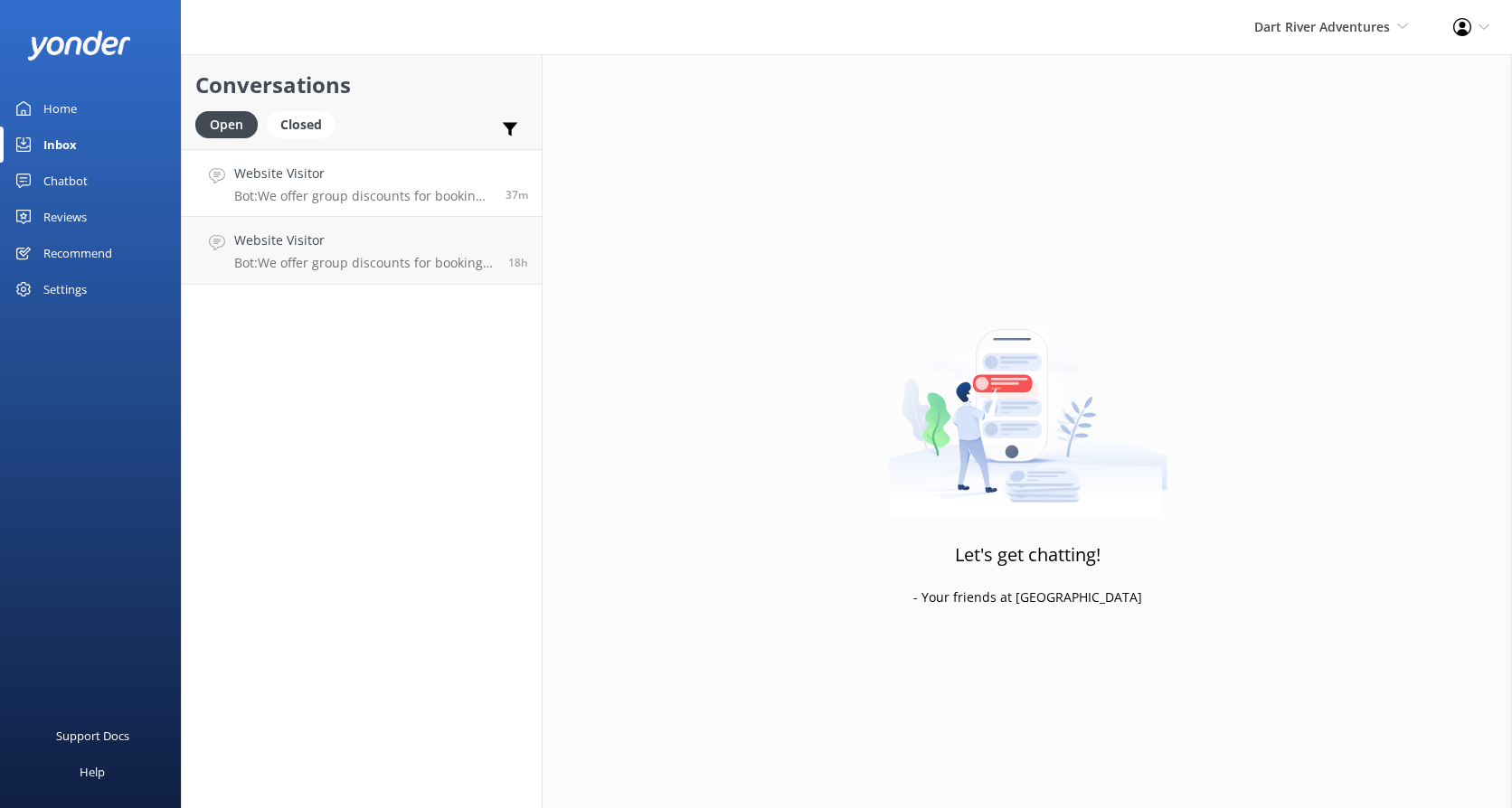
click at [369, 194] on p "Bot: We offer group discounts for bookings of 10 or more people. If you wish to…" at bounding box center [363, 195] width 258 height 16
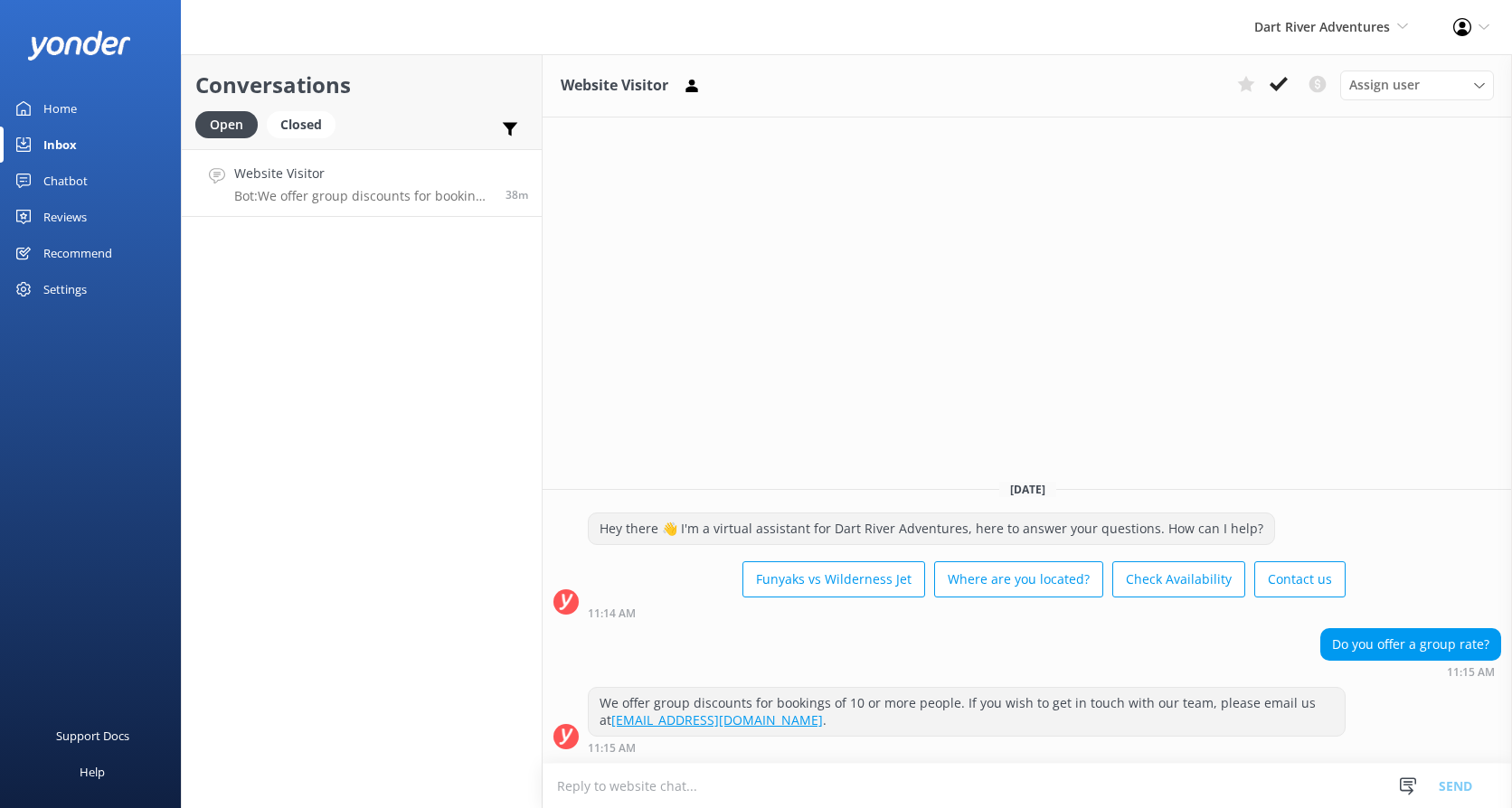
click at [1410, 681] on div "Do you offer a group rate? 11:15 AM" at bounding box center [1027, 657] width 969 height 59
